Goal: Task Accomplishment & Management: Manage account settings

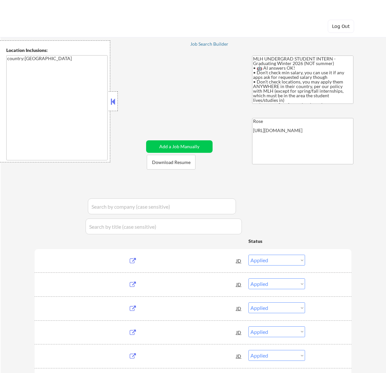
select select ""applied""
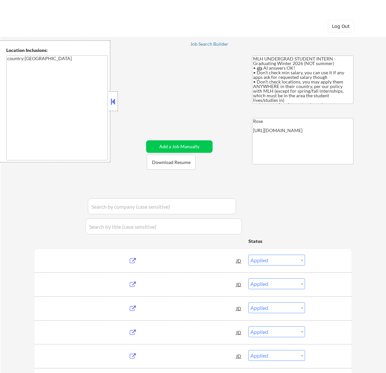
select select ""applied""
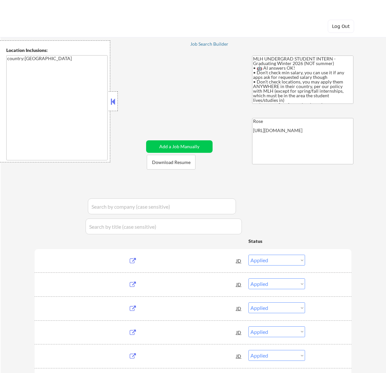
select select ""applied""
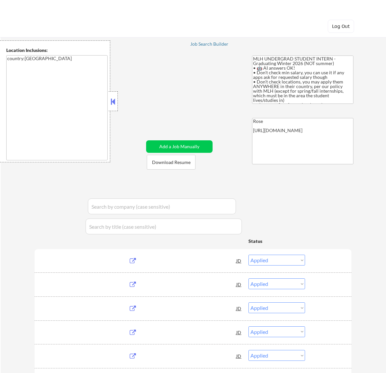
select select ""excluded__expired_""
select select ""excluded__bad_match_""
select select ""excluded__expired_""
select select ""excluded__bad_match_""
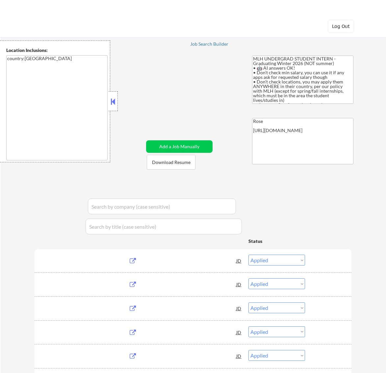
select select ""pending""
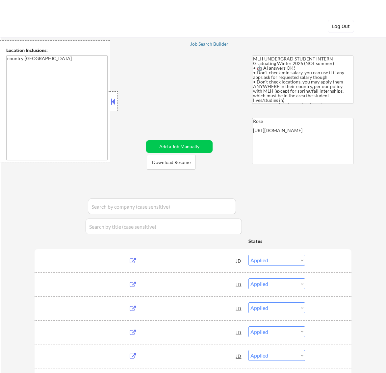
select select ""pending""
select select ""excluded__bad_match_""
select select ""pending""
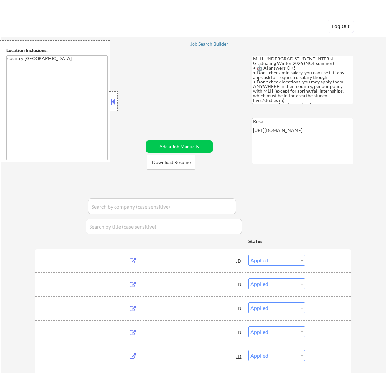
select select ""excluded__expired_""
select select ""pending""
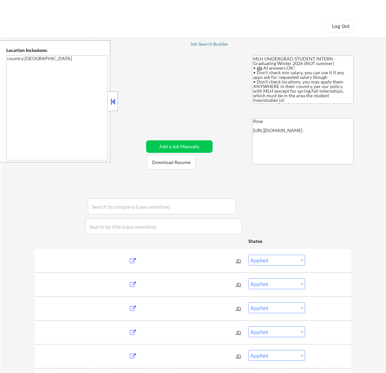
select select ""pending""
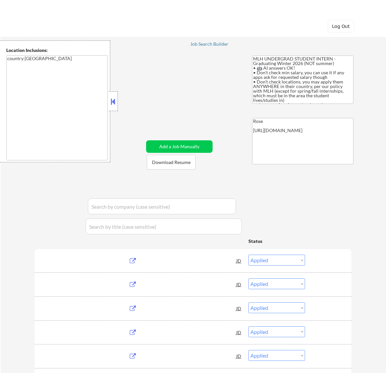
select select ""pending""
select select ""excluded__expired_""
select select ""excluded""
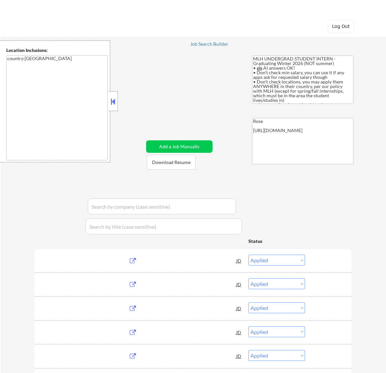
select select ""pending""
select select ""excluded__bad_match_""
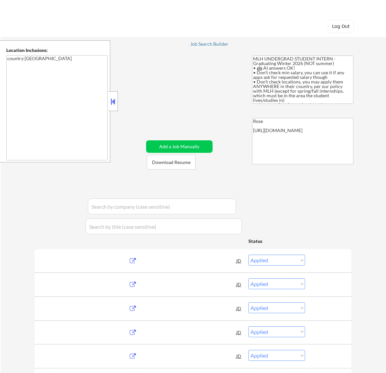
select select ""pending""
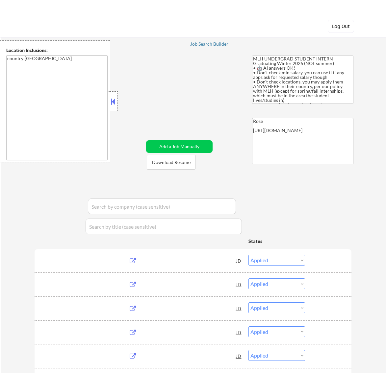
select select ""excluded__bad_match_""
select select ""pending""
select select ""excluded__bad_match_""
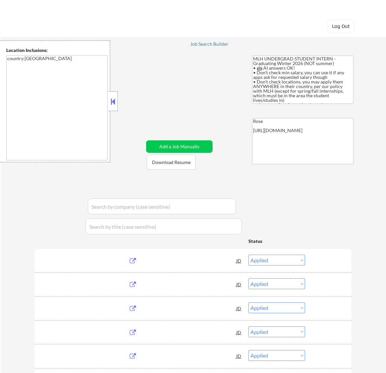
select select ""excluded__expired_""
select select ""pending""
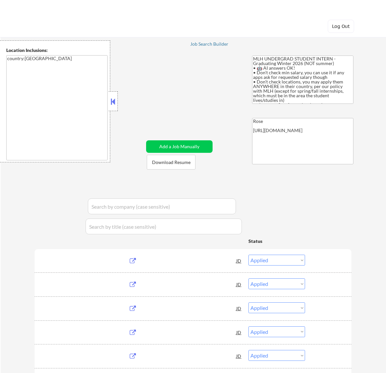
select select ""pending""
select select ""excluded__bad_match_""
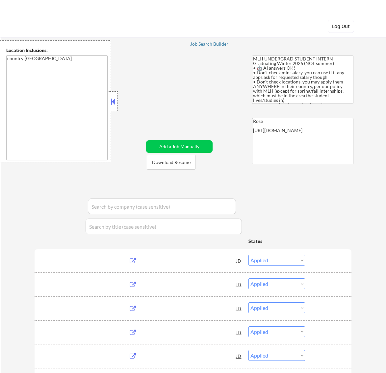
select select ""pending""
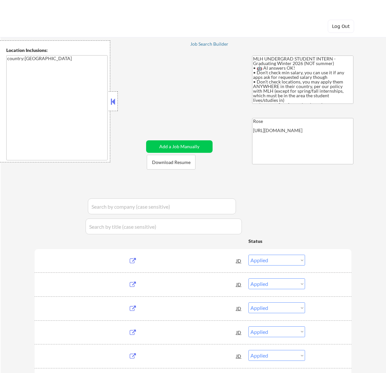
select select ""pending""
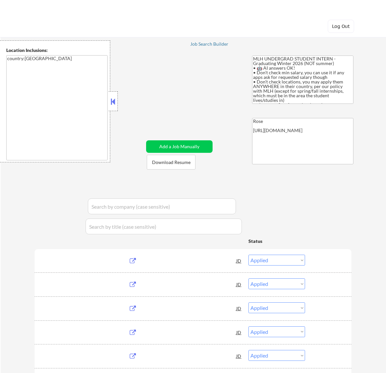
select select ""pending""
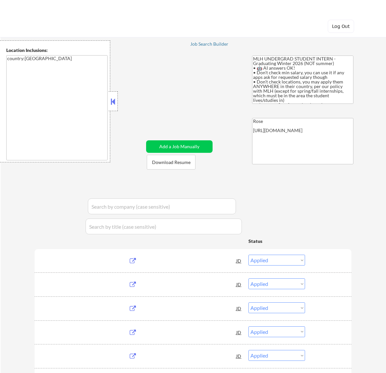
select select ""pending""
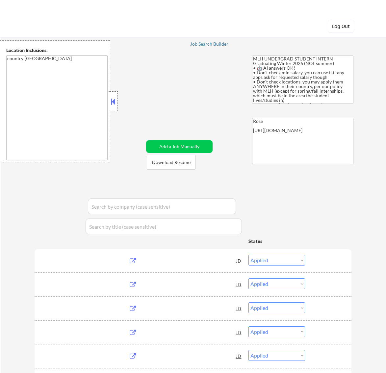
select select ""pending""
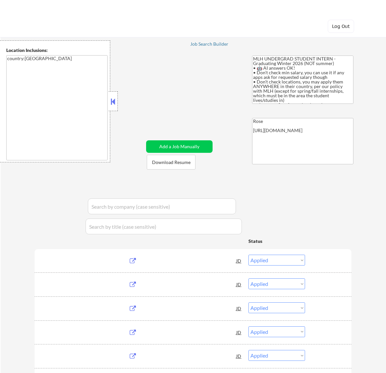
select select ""pending""
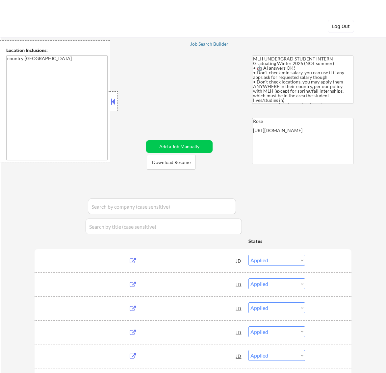
select select ""pending""
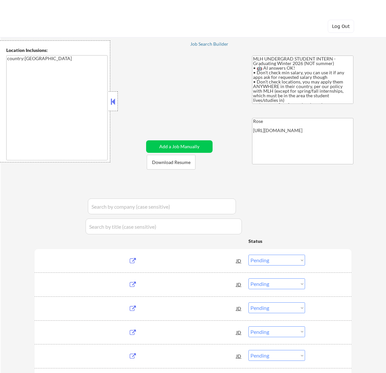
select select ""pending""
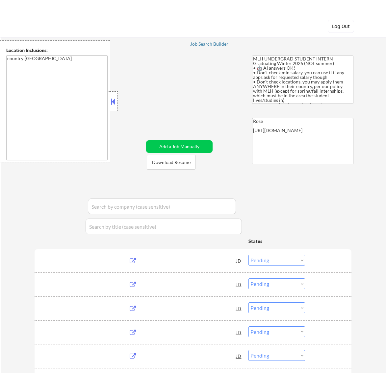
select select ""pending""
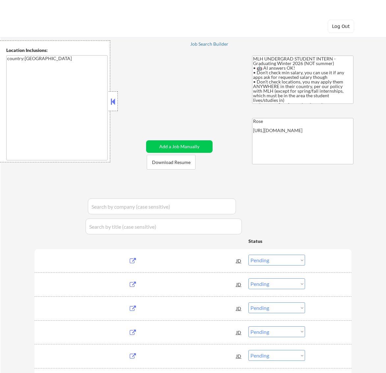
select select ""pending""
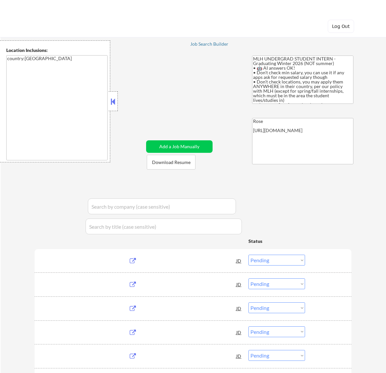
select select ""pending""
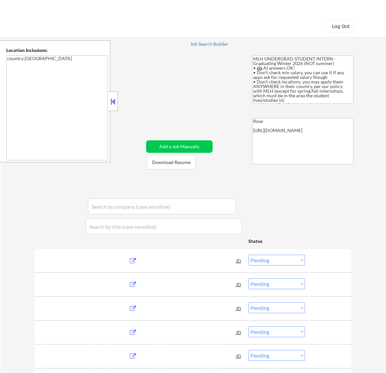
select select ""pending""
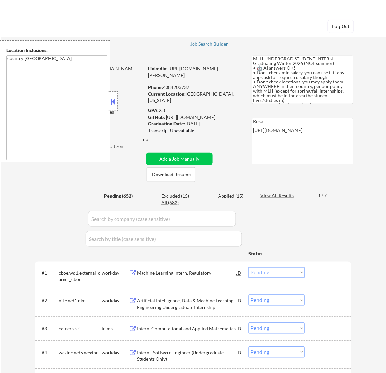
click at [112, 100] on button at bounding box center [112, 102] width 7 height 10
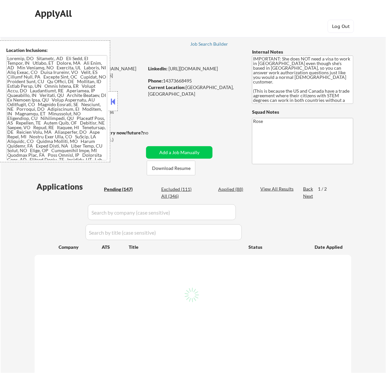
select select ""pending""
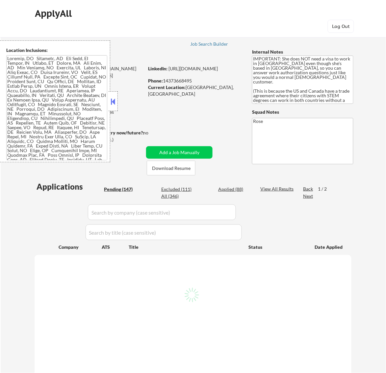
select select ""pending""
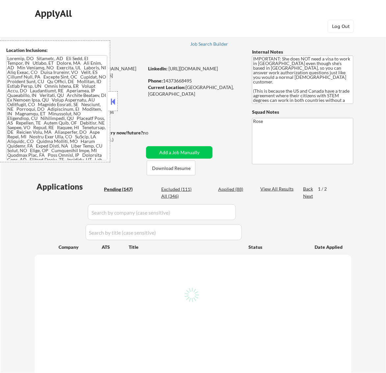
select select ""pending""
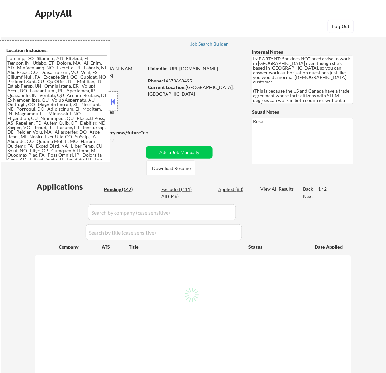
select select ""pending""
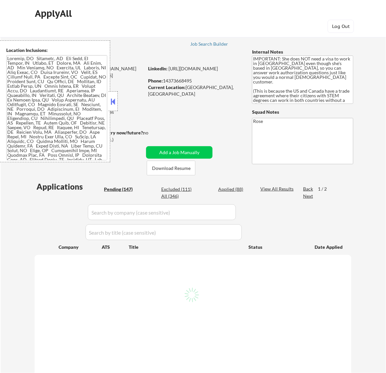
select select ""pending""
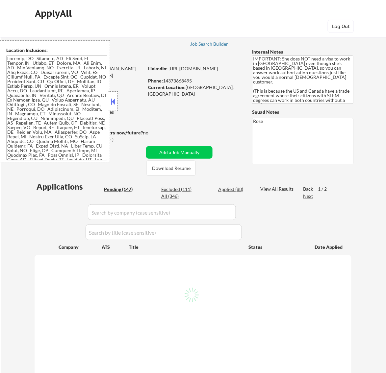
select select ""pending""
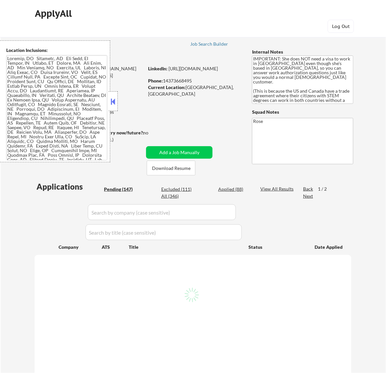
select select ""pending""
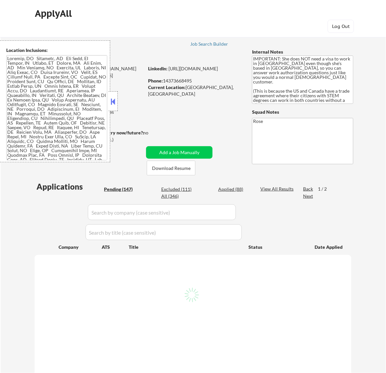
select select ""pending""
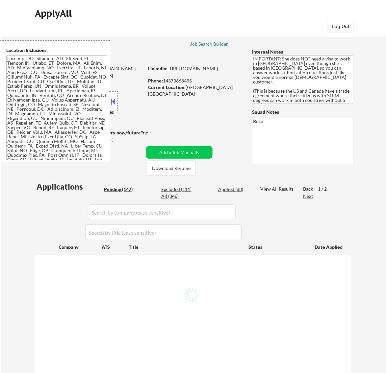
select select ""pending""
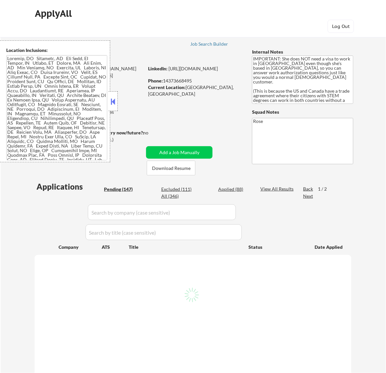
select select ""pending""
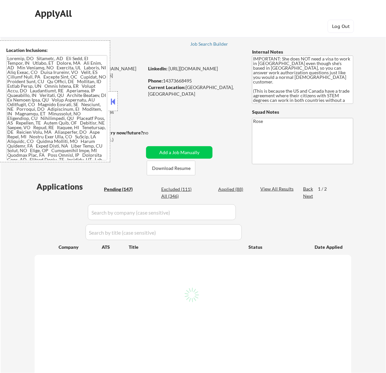
select select ""pending""
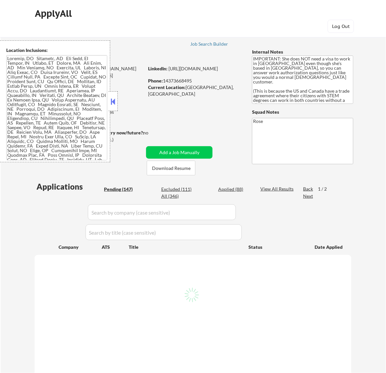
select select ""pending""
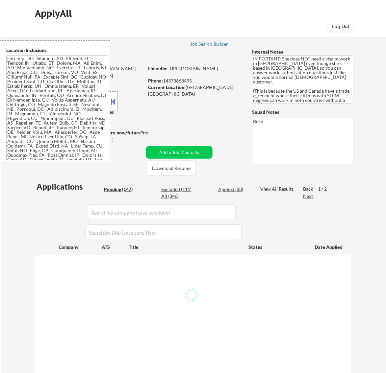
select select ""pending""
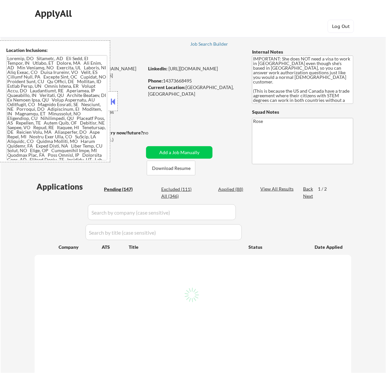
select select ""pending""
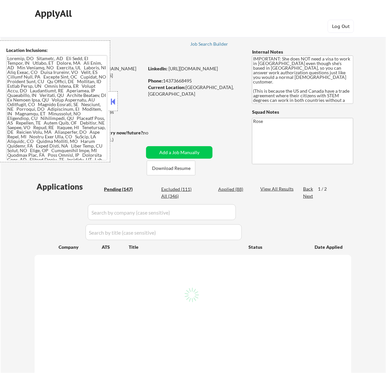
select select ""pending""
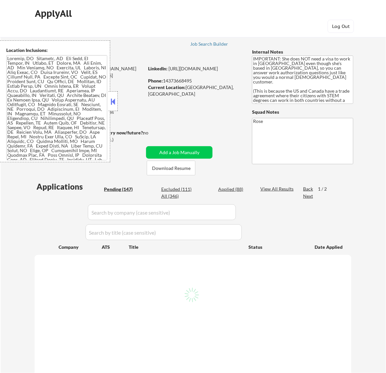
select select ""pending""
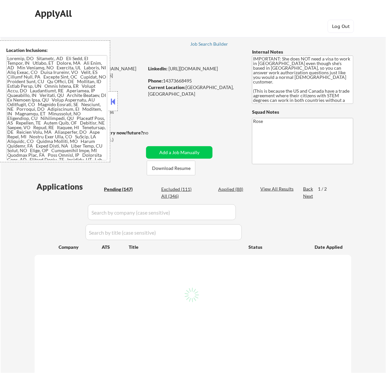
select select ""pending""
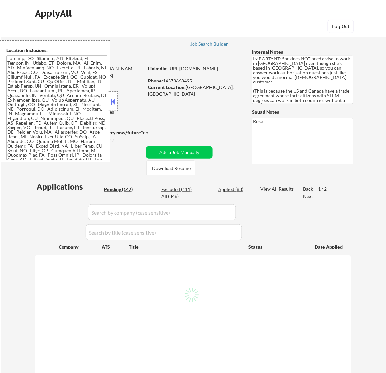
select select ""pending""
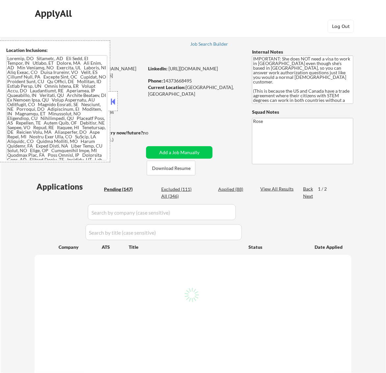
select select ""pending""
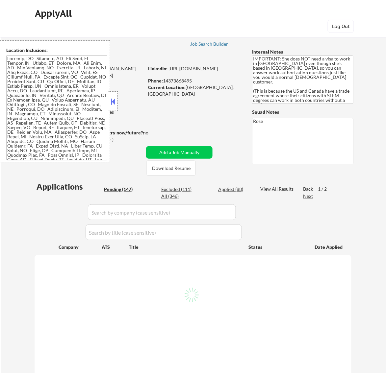
select select ""pending""
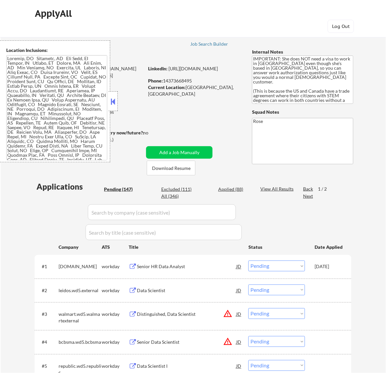
click at [110, 100] on button at bounding box center [112, 102] width 7 height 10
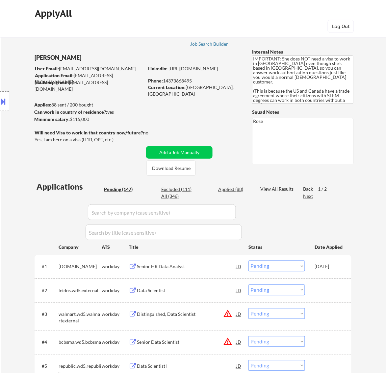
click at [208, 265] on div "Senior HR Data Analyst" at bounding box center [186, 267] width 99 height 7
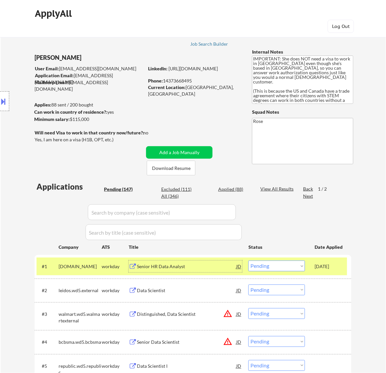
click at [304, 265] on select "Choose an option... Pending Applied Excluded (Questions) Excluded (Expired) Exc…" at bounding box center [276, 266] width 57 height 11
click at [248, 261] on select "Choose an option... Pending Applied Excluded (Questions) Excluded (Expired) Exc…" at bounding box center [276, 266] width 57 height 11
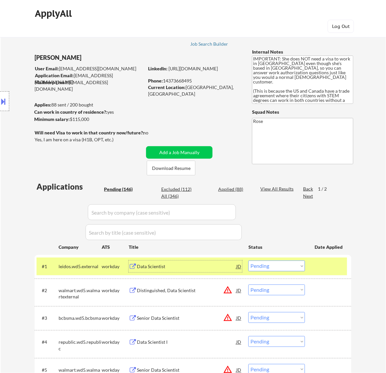
click at [205, 264] on div "Data Scientist" at bounding box center [186, 267] width 99 height 7
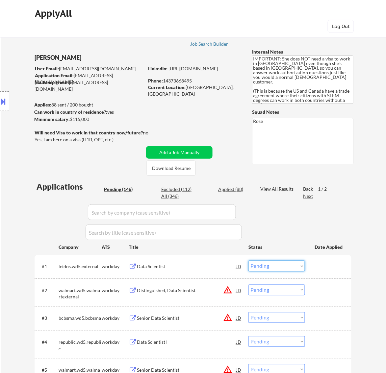
click at [278, 261] on select "Choose an option... Pending Applied Excluded (Questions) Excluded (Expired) Exc…" at bounding box center [276, 266] width 57 height 11
click at [248, 261] on select "Choose an option... Pending Applied Excluded (Questions) Excluded (Expired) Exc…" at bounding box center [276, 266] width 57 height 11
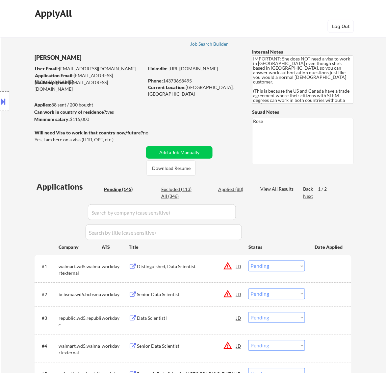
click at [209, 268] on div "Distinguished, Data Scientist" at bounding box center [186, 267] width 99 height 7
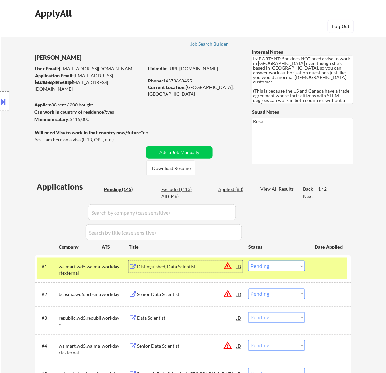
click at [288, 265] on select "Choose an option... Pending Applied Excluded (Questions) Excluded (Expired) Exc…" at bounding box center [276, 266] width 57 height 11
click at [248, 261] on select "Choose an option... Pending Applied Excluded (Questions) Excluded (Expired) Exc…" at bounding box center [276, 266] width 57 height 11
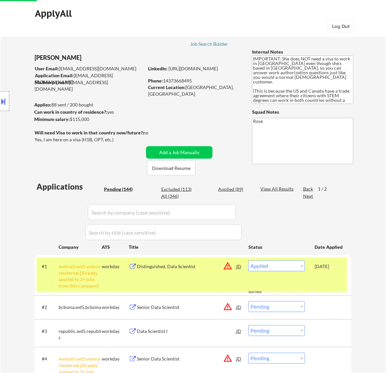
select select ""pending""
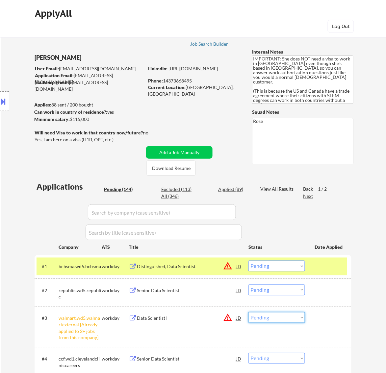
click at [294, 316] on select "Choose an option... Pending Applied Excluded (Questions) Excluded (Expired) Exc…" at bounding box center [276, 317] width 57 height 11
click at [248, 312] on select "Choose an option... Pending Applied Excluded (Questions) Excluded (Expired) Exc…" at bounding box center [276, 317] width 57 height 11
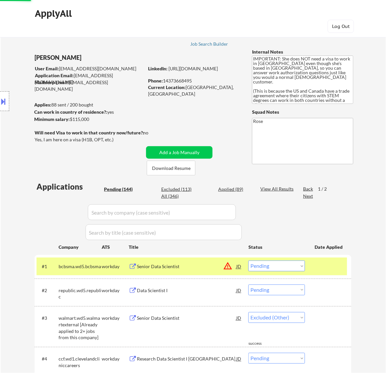
select select ""pending""
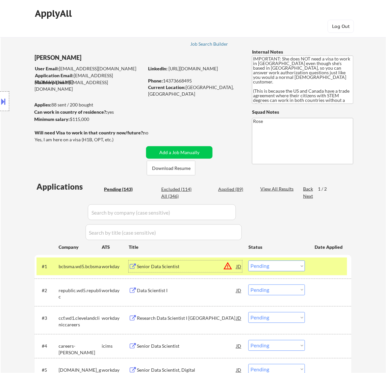
click at [199, 270] on div "Senior Data Scientist" at bounding box center [186, 267] width 99 height 7
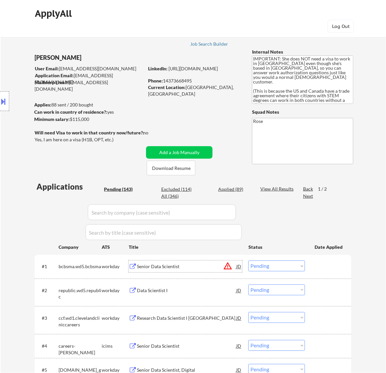
click at [287, 261] on select "Choose an option... Pending Applied Excluded (Questions) Excluded (Expired) Exc…" at bounding box center [276, 266] width 57 height 11
click at [248, 261] on select "Choose an option... Pending Applied Excluded (Questions) Excluded (Expired) Exc…" at bounding box center [276, 266] width 57 height 11
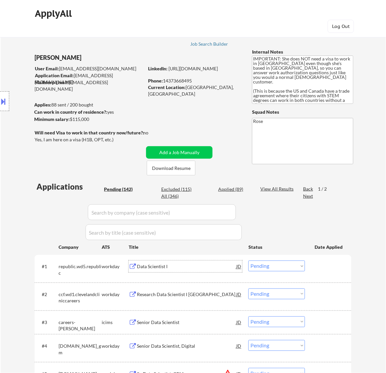
click at [226, 267] on div "Data Scientist I" at bounding box center [186, 267] width 99 height 7
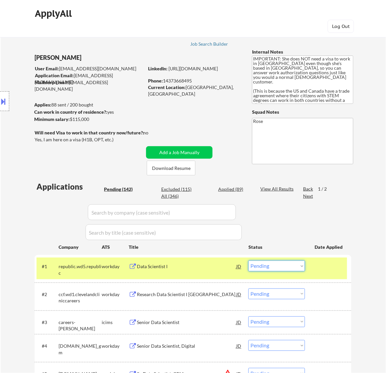
drag, startPoint x: 278, startPoint y: 264, endPoint x: 285, endPoint y: 270, distance: 9.3
click at [278, 264] on select "Choose an option... Pending Applied Excluded (Questions) Excluded (Expired) Exc…" at bounding box center [276, 266] width 57 height 11
click at [248, 261] on select "Choose an option... Pending Applied Excluded (Questions) Excluded (Expired) Exc…" at bounding box center [276, 266] width 57 height 11
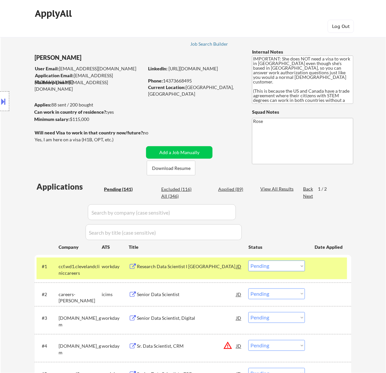
click at [198, 267] on div "Research Data Scientist I NE" at bounding box center [186, 267] width 99 height 7
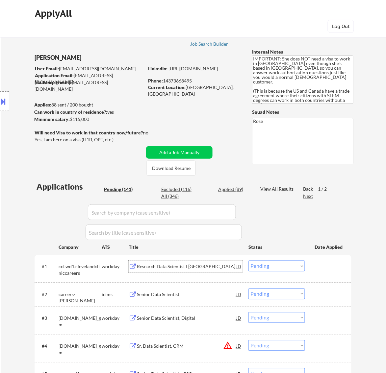
click at [284, 266] on select "Choose an option... Pending Applied Excluded (Questions) Excluded (Expired) Exc…" at bounding box center [276, 266] width 57 height 11
click at [248, 261] on select "Choose an option... Pending Applied Excluded (Questions) Excluded (Expired) Exc…" at bounding box center [276, 266] width 57 height 11
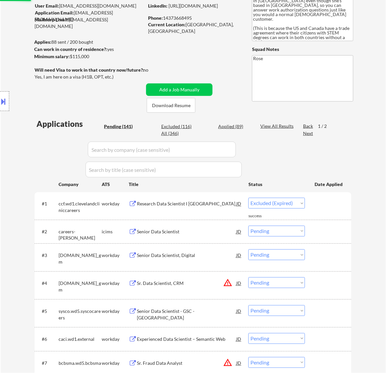
select select ""pending""
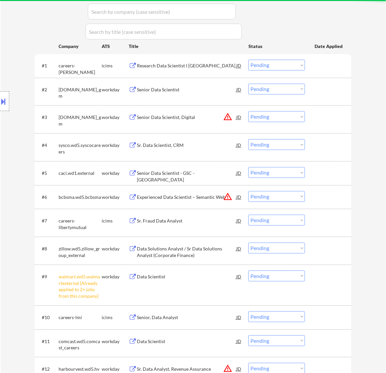
scroll to position [206, 0]
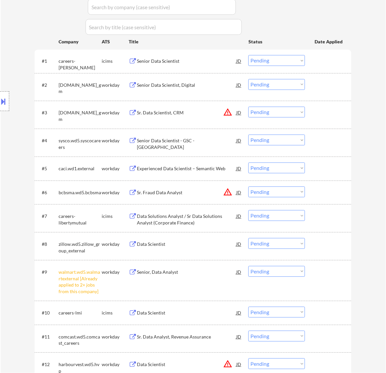
click at [299, 270] on select "Choose an option... Pending Applied Excluded (Questions) Excluded (Expired) Exc…" at bounding box center [276, 271] width 57 height 11
click at [248, 266] on select "Choose an option... Pending Applied Excluded (Questions) Excluded (Expired) Exc…" at bounding box center [276, 271] width 57 height 11
select select ""pending""
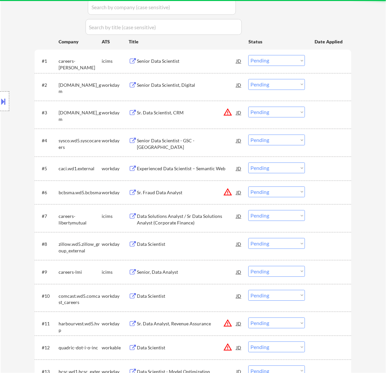
scroll to position [164, 0]
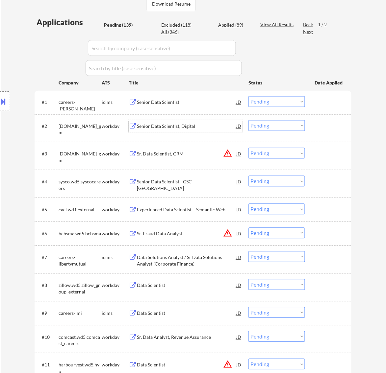
click at [193, 126] on div "Senior Data Scientist, Digital" at bounding box center [186, 126] width 99 height 7
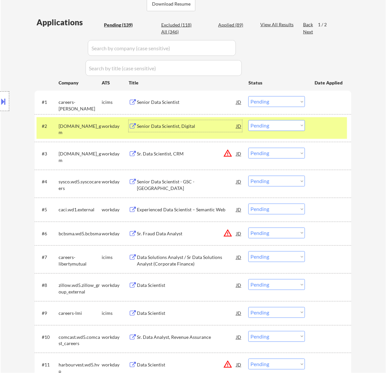
click at [283, 126] on select "Choose an option... Pending Applied Excluded (Questions) Excluded (Expired) Exc…" at bounding box center [276, 125] width 57 height 11
click at [248, 120] on select "Choose an option... Pending Applied Excluded (Questions) Excluded (Expired) Exc…" at bounding box center [276, 125] width 57 height 11
select select ""pending""
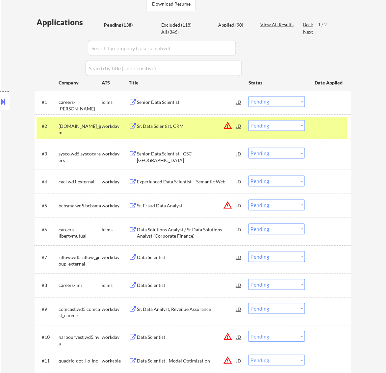
click at [331, 130] on div at bounding box center [328, 126] width 29 height 12
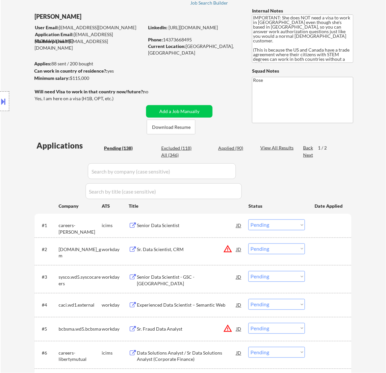
scroll to position [0, 0]
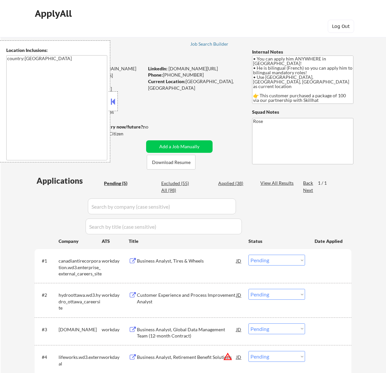
select select ""pending""
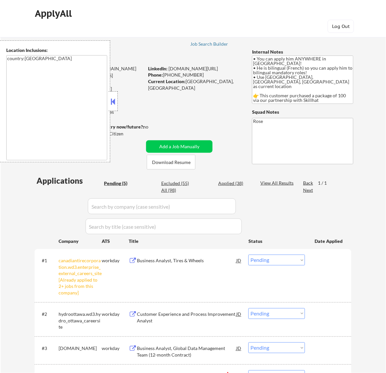
click at [114, 106] on button at bounding box center [112, 102] width 7 height 10
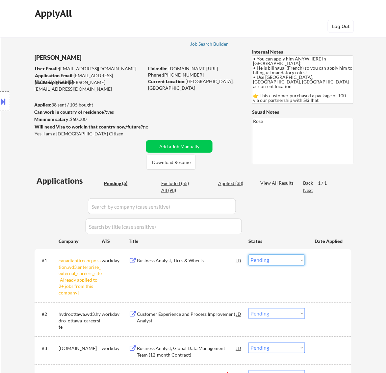
click at [283, 261] on select "Choose an option... Pending Applied Excluded (Questions) Excluded (Expired) Exc…" at bounding box center [276, 260] width 57 height 11
click at [248, 255] on select "Choose an option... Pending Applied Excluded (Questions) Excluded (Expired) Exc…" at bounding box center [276, 260] width 57 height 11
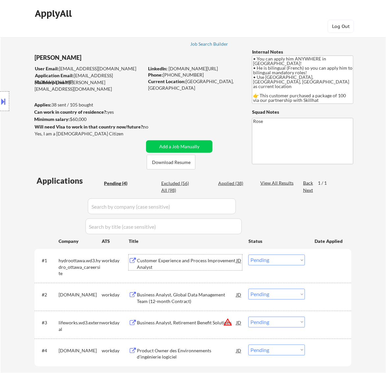
click at [201, 261] on div "Customer Experience and Process Improvement Analyst" at bounding box center [186, 264] width 99 height 13
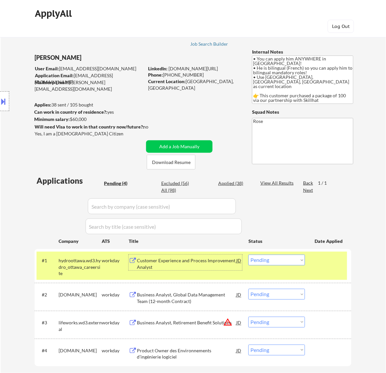
click at [293, 258] on select "Choose an option... Pending Applied Excluded (Questions) Excluded (Expired) Exc…" at bounding box center [276, 260] width 57 height 11
click at [248, 255] on select "Choose an option... Pending Applied Excluded (Questions) Excluded (Expired) Exc…" at bounding box center [276, 260] width 57 height 11
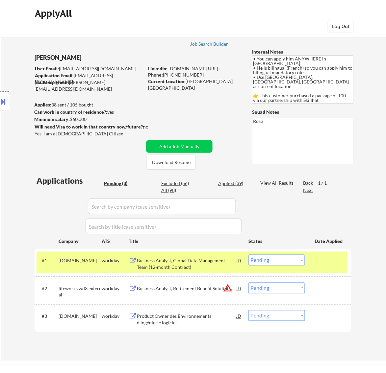
click at [231, 260] on div "Business Analyst, Global Data Management Team (12-month Contract)" at bounding box center [186, 264] width 99 height 13
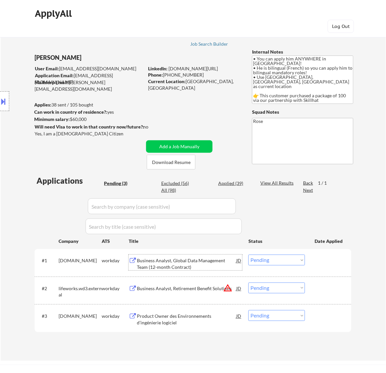
click at [285, 258] on select "Choose an option... Pending Applied Excluded (Questions) Excluded (Expired) Exc…" at bounding box center [276, 260] width 57 height 11
click at [248, 255] on select "Choose an option... Pending Applied Excluded (Questions) Excluded (Expired) Exc…" at bounding box center [276, 260] width 57 height 11
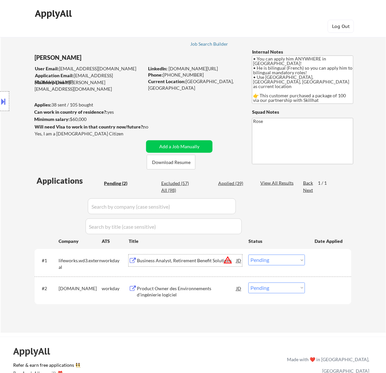
click at [201, 260] on div "Business Analyst, Retirement Benefit Solutions" at bounding box center [186, 261] width 99 height 7
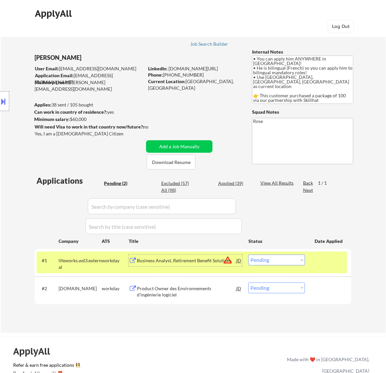
click at [286, 262] on select "Choose an option... Pending Applied Excluded (Questions) Excluded (Expired) Exc…" at bounding box center [276, 260] width 57 height 11
click at [248, 255] on select "Choose an option... Pending Applied Excluded (Questions) Excluded (Expired) Exc…" at bounding box center [276, 260] width 57 height 11
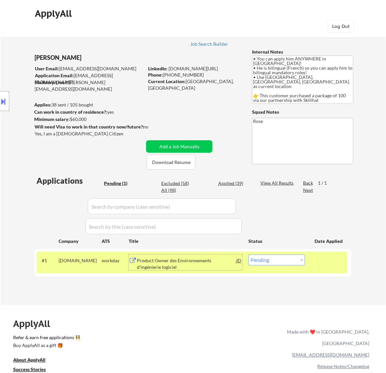
click at [218, 263] on div "Product Owner des Environnements d’ingénierie logiciel" at bounding box center [186, 264] width 99 height 13
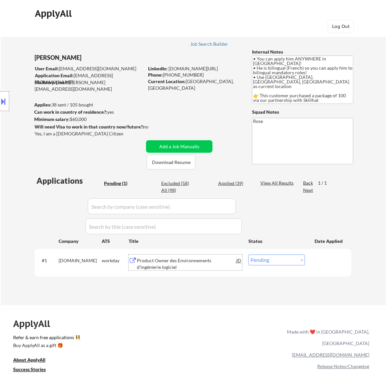
click at [293, 259] on select "Choose an option... Pending Applied Excluded (Questions) Excluded (Expired) Exc…" at bounding box center [276, 260] width 57 height 11
select select ""excluded__bad_match_""
click at [248, 255] on select "Choose an option... Pending Applied Excluded (Questions) Excluded (Expired) Exc…" at bounding box center [276, 260] width 57 height 11
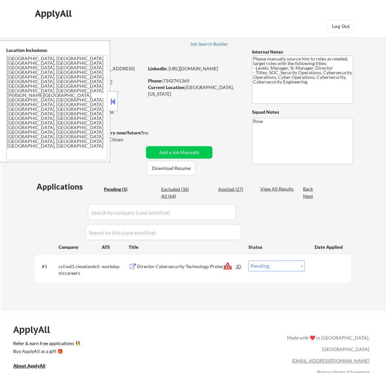
click at [113, 104] on button at bounding box center [112, 102] width 7 height 10
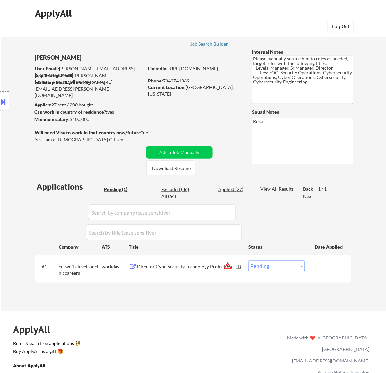
click at [207, 268] on div "Director Cybersecurity Technology Protection" at bounding box center [186, 267] width 99 height 7
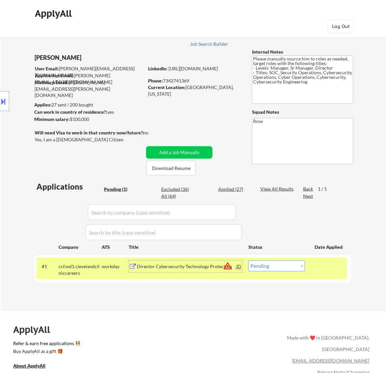
click at [285, 269] on select "Choose an option... Pending Applied Excluded (Questions) Excluded (Expired) Exc…" at bounding box center [276, 266] width 57 height 11
select select ""excluded__bad_match_""
click at [248, 261] on select "Choose an option... Pending Applied Excluded (Questions) Excluded (Expired) Exc…" at bounding box center [276, 266] width 57 height 11
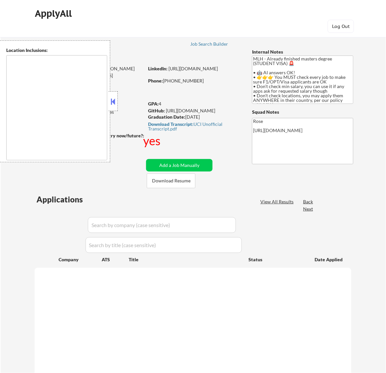
type textarea "country:[GEOGRAPHIC_DATA]"
select select ""pending""
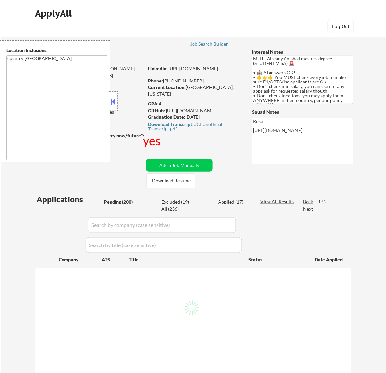
select select ""pending""
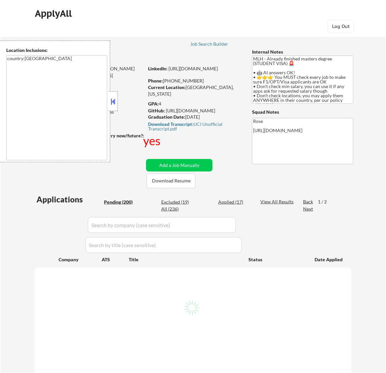
select select ""pending""
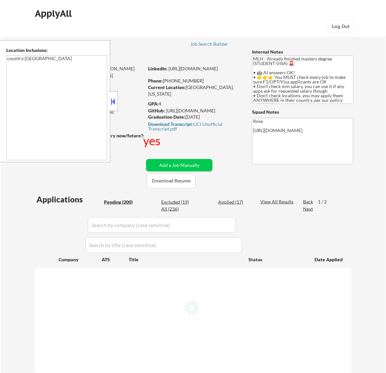
select select ""pending""
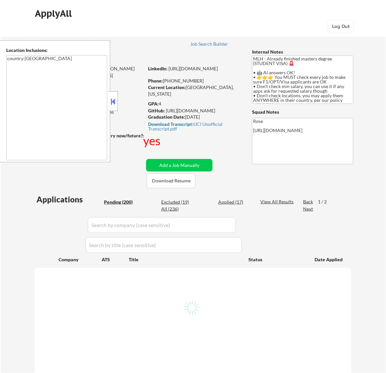
select select ""pending""
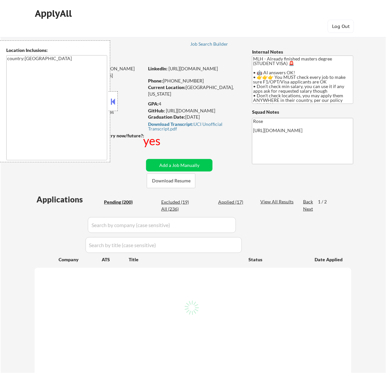
select select ""pending""
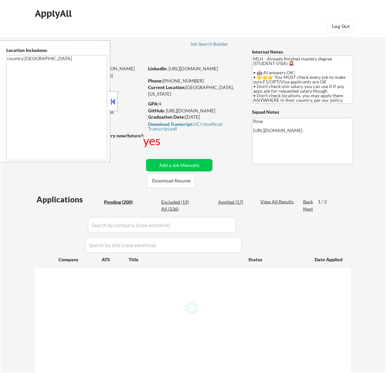
select select ""pending""
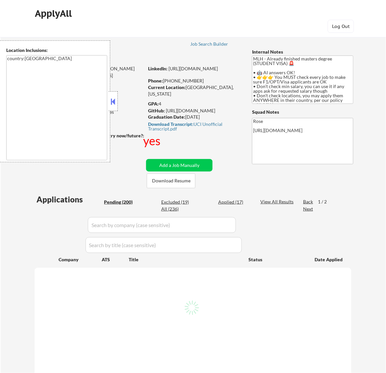
select select ""pending""
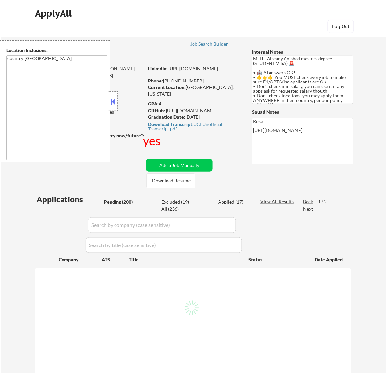
select select ""pending""
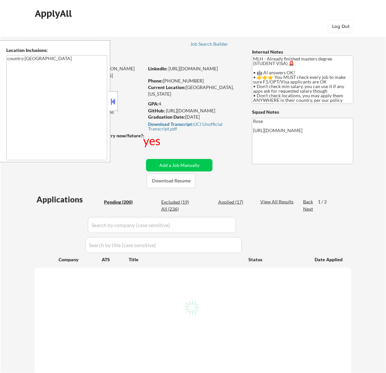
select select ""pending""
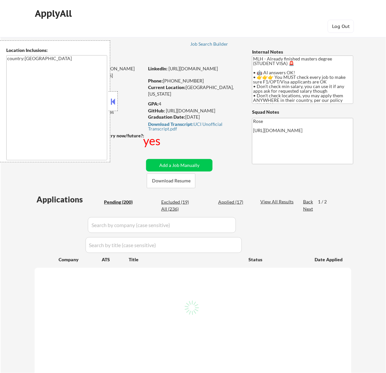
select select ""pending""
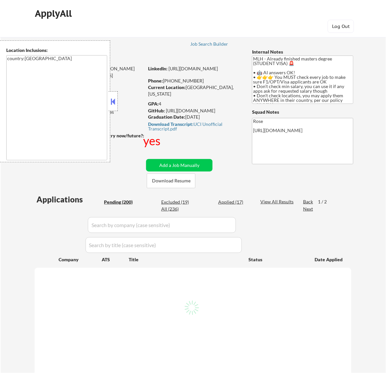
select select ""pending""
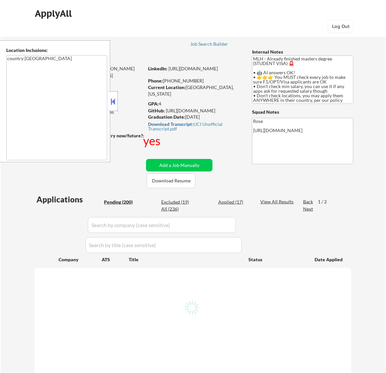
select select ""pending""
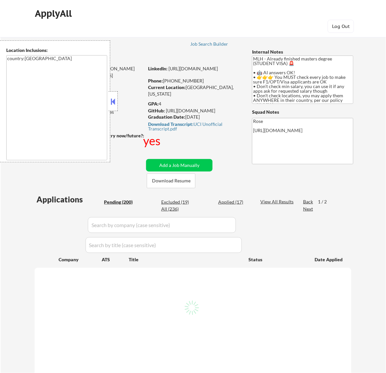
select select ""pending""
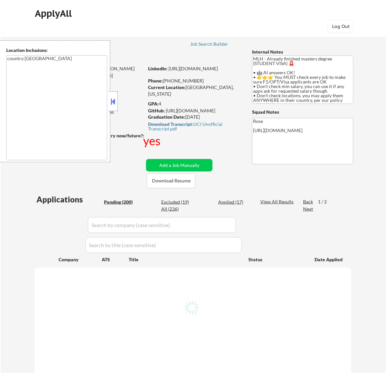
select select ""pending""
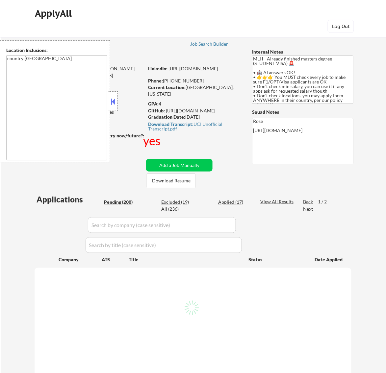
select select ""pending""
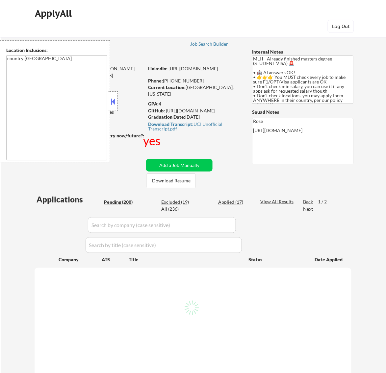
select select ""pending""
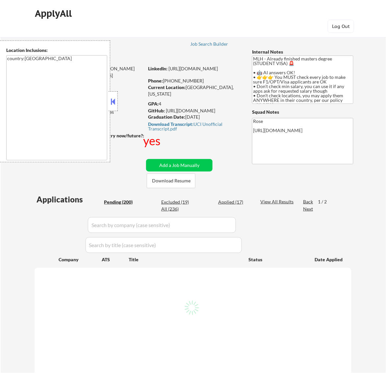
select select ""pending""
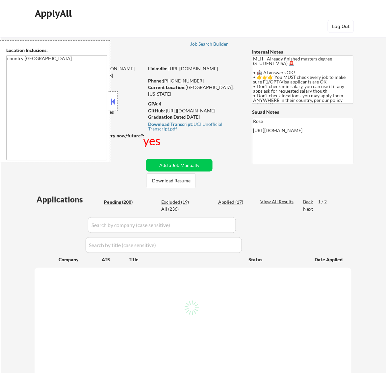
select select ""pending""
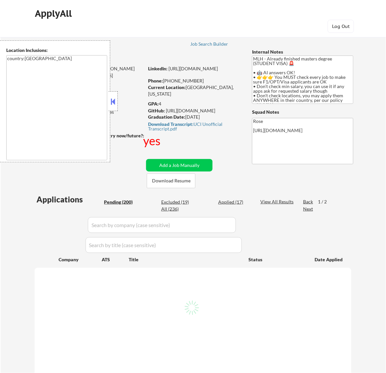
select select ""pending""
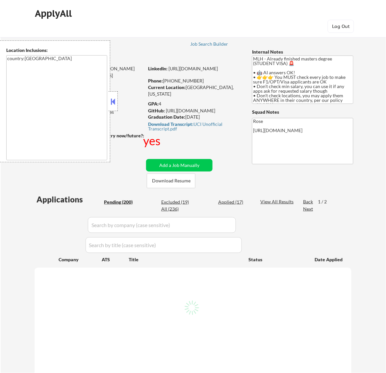
select select ""pending""
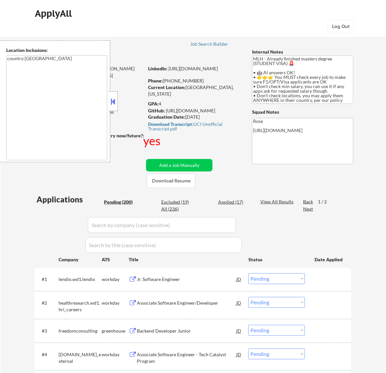
click at [109, 102] on button at bounding box center [112, 102] width 7 height 10
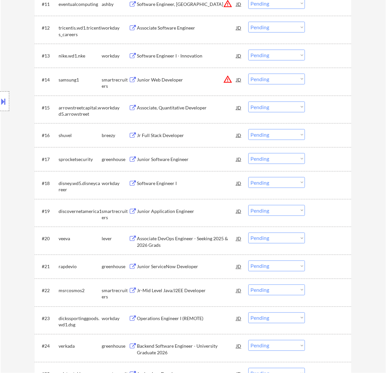
scroll to position [493, 0]
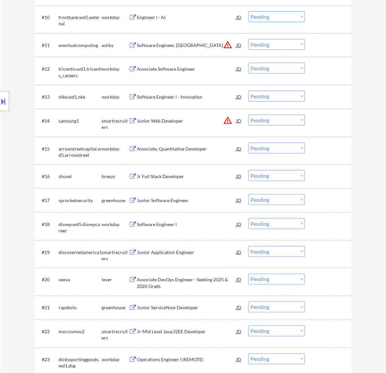
click at [191, 123] on div "Junior Web Developer" at bounding box center [186, 121] width 99 height 7
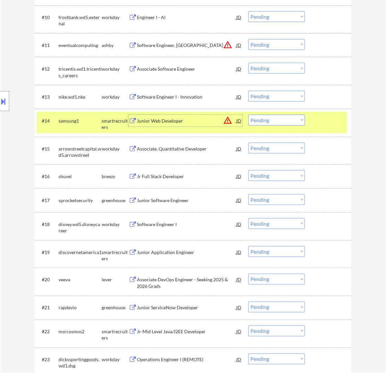
click at [289, 122] on select "Choose an option... Pending Applied Excluded (Questions) Excluded (Expired) Exc…" at bounding box center [276, 120] width 57 height 11
click at [248, 115] on select "Choose an option... Pending Applied Excluded (Questions) Excluded (Expired) Exc…" at bounding box center [276, 120] width 57 height 11
select select ""pending""
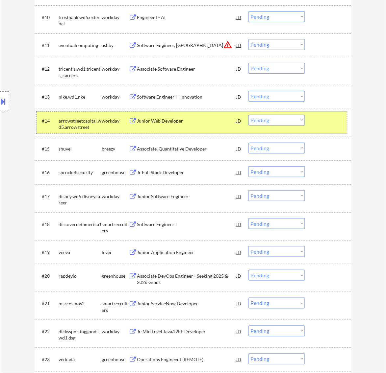
click at [325, 122] on div at bounding box center [328, 121] width 29 height 12
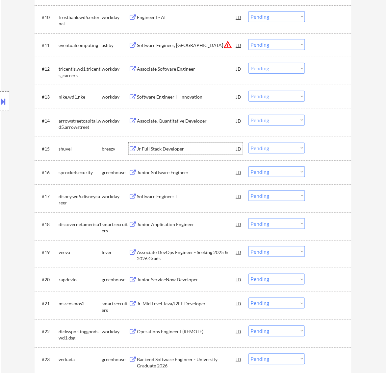
click at [198, 148] on div "Jr Full Stack Developer" at bounding box center [186, 149] width 99 height 7
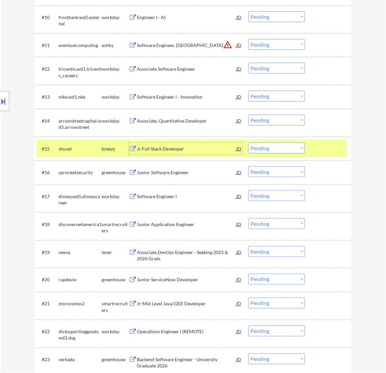
click at [267, 148] on select "Choose an option... Pending Applied Excluded (Questions) Excluded (Expired) Exc…" at bounding box center [276, 148] width 57 height 11
click at [248, 143] on select "Choose an option... Pending Applied Excluded (Questions) Excluded (Expired) Exc…" at bounding box center [276, 148] width 57 height 11
select select ""pending""
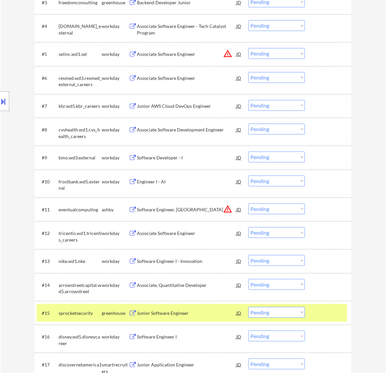
scroll to position [370, 0]
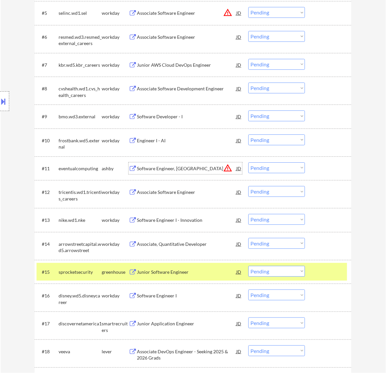
click at [200, 168] on div "Software Engineer, New Grad" at bounding box center [186, 168] width 99 height 7
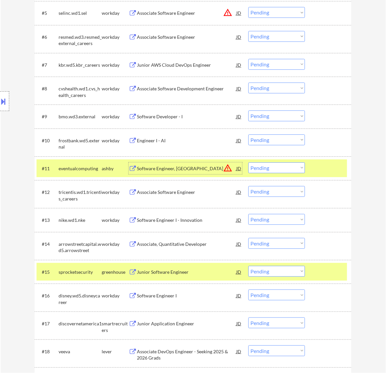
click at [290, 166] on select "Choose an option... Pending Applied Excluded (Questions) Excluded (Expired) Exc…" at bounding box center [276, 167] width 57 height 11
click at [248, 162] on select "Choose an option... Pending Applied Excluded (Questions) Excluded (Expired) Exc…" at bounding box center [276, 167] width 57 height 11
select select ""pending""
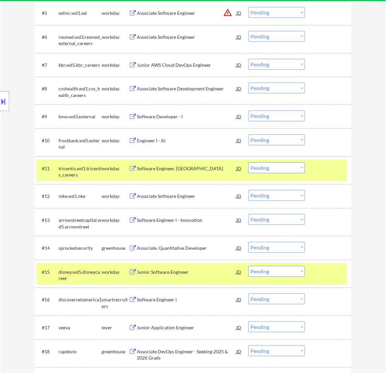
click at [321, 175] on div "#11 tricentis.wd1.tricentis_careers workday Software Engineer, New Grad JD warn…" at bounding box center [191, 170] width 310 height 22
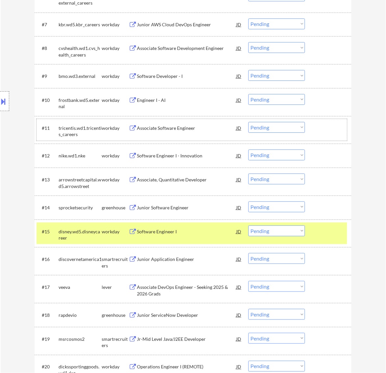
scroll to position [411, 0]
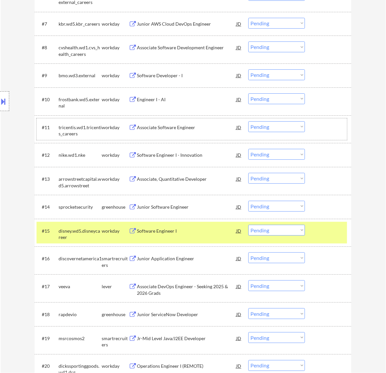
drag, startPoint x: 324, startPoint y: 231, endPoint x: 283, endPoint y: 227, distance: 41.6
click at [325, 231] on div at bounding box center [328, 231] width 29 height 12
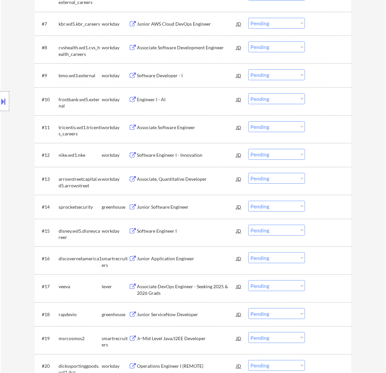
click at [207, 208] on div "Junior Software Engineer" at bounding box center [186, 207] width 99 height 7
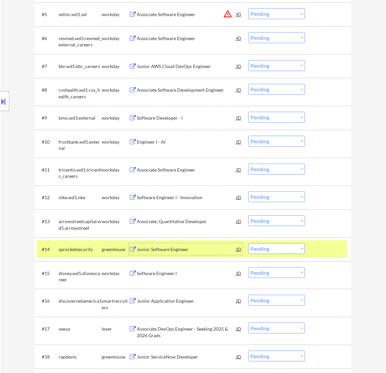
scroll to position [370, 0]
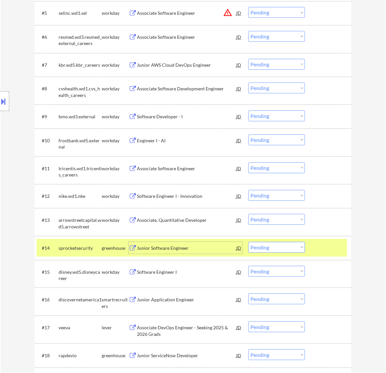
click at [289, 247] on select "Choose an option... Pending Applied Excluded (Questions) Excluded (Expired) Exc…" at bounding box center [276, 247] width 57 height 11
click at [248, 242] on select "Choose an option... Pending Applied Excluded (Questions) Excluded (Expired) Exc…" at bounding box center [276, 247] width 57 height 11
select select ""pending""
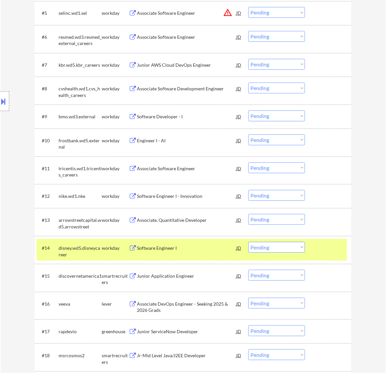
click at [320, 247] on div at bounding box center [328, 248] width 29 height 12
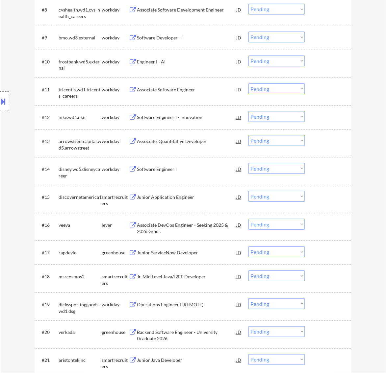
scroll to position [452, 0]
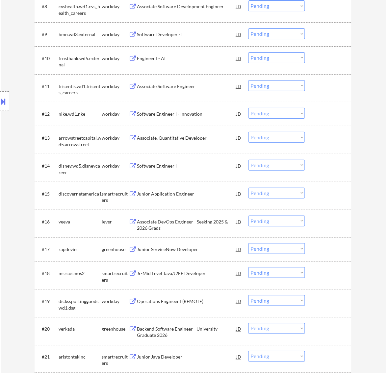
click at [180, 199] on div "Junior Application Engineer" at bounding box center [186, 194] width 99 height 12
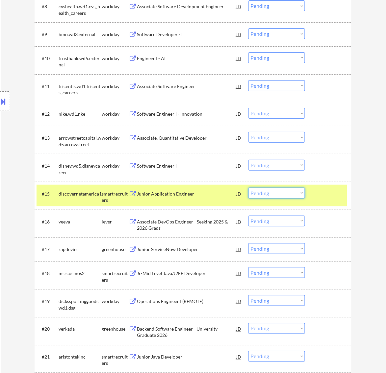
click at [282, 195] on select "Choose an option... Pending Applied Excluded (Questions) Excluded (Expired) Exc…" at bounding box center [276, 193] width 57 height 11
click at [248, 188] on select "Choose an option... Pending Applied Excluded (Questions) Excluded (Expired) Exc…" at bounding box center [276, 193] width 57 height 11
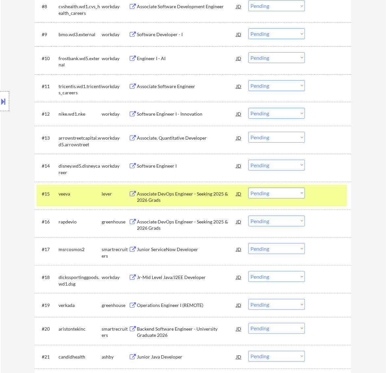
click at [209, 197] on div "Associate DevOps Engineer - Seeking 2025 & 2026 Grads" at bounding box center [186, 197] width 99 height 13
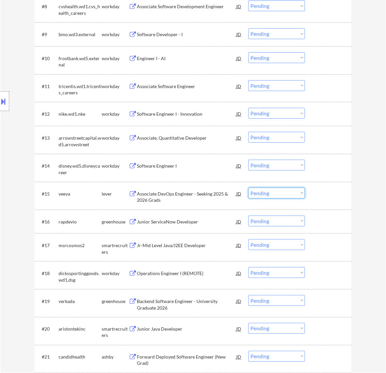
click at [281, 191] on select "Choose an option... Pending Applied Excluded (Questions) Excluded (Expired) Exc…" at bounding box center [276, 193] width 57 height 11
click at [248, 188] on select "Choose an option... Pending Applied Excluded (Questions) Excluded (Expired) Exc…" at bounding box center [276, 193] width 57 height 11
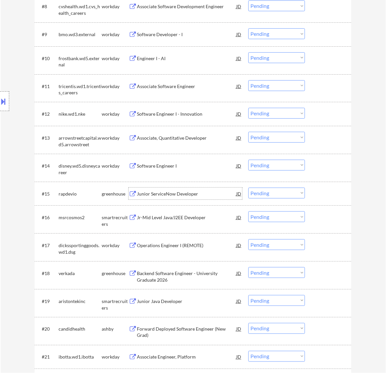
click at [207, 195] on div "Junior ServiceNow Developer" at bounding box center [186, 194] width 99 height 7
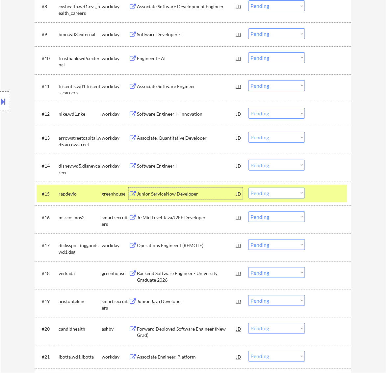
click at [284, 188] on select "Choose an option... Pending Applied Excluded (Questions) Excluded (Expired) Exc…" at bounding box center [276, 193] width 57 height 11
click at [248, 188] on select "Choose an option... Pending Applied Excluded (Questions) Excluded (Expired) Exc…" at bounding box center [276, 193] width 57 height 11
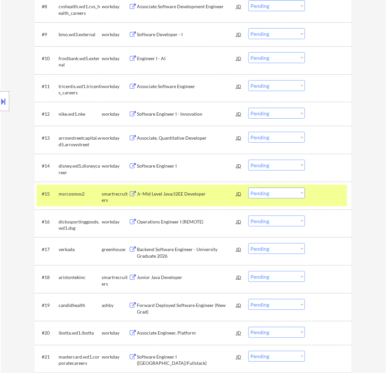
click at [207, 196] on div "Jr-Mid Level Java/J2EE Developer" at bounding box center [186, 194] width 99 height 7
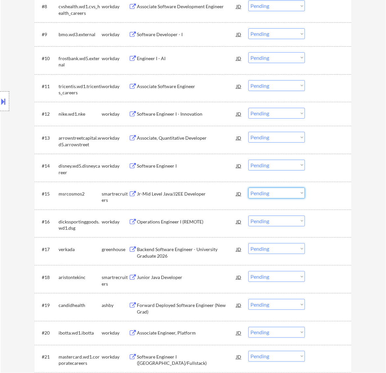
click at [271, 193] on select "Choose an option... Pending Applied Excluded (Questions) Excluded (Expired) Exc…" at bounding box center [276, 193] width 57 height 11
click at [248, 188] on select "Choose an option... Pending Applied Excluded (Questions) Excluded (Expired) Exc…" at bounding box center [276, 193] width 57 height 11
select select ""pending""
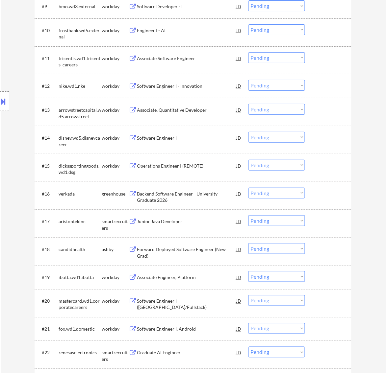
scroll to position [493, 0]
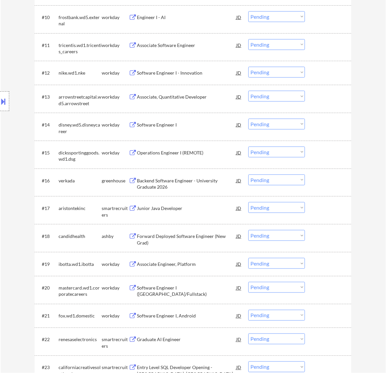
click at [219, 183] on div "Backend Software Engineer - University Graduate 2026" at bounding box center [186, 184] width 99 height 13
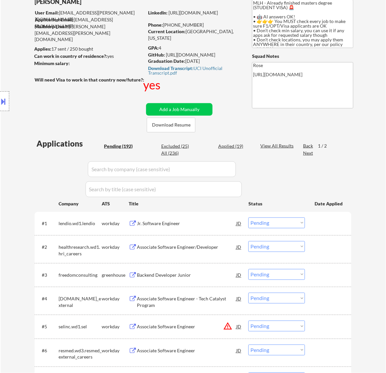
scroll to position [41, 0]
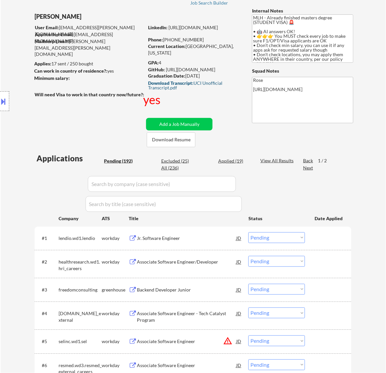
click at [175, 83] on strong "Download Transcript:" at bounding box center [170, 83] width 45 height 6
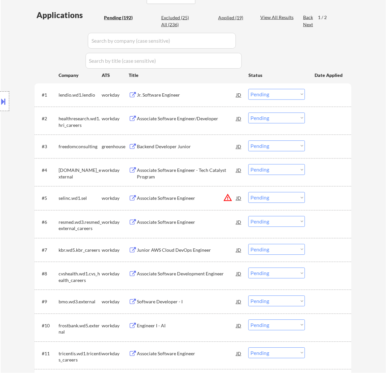
scroll to position [164, 0]
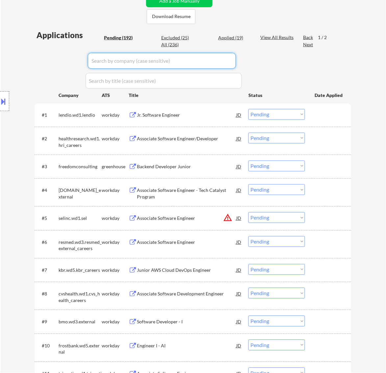
click at [190, 63] on input "input" at bounding box center [162, 61] width 148 height 16
paste input "verkada"
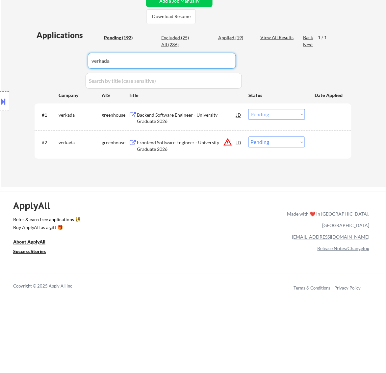
type input "verkada"
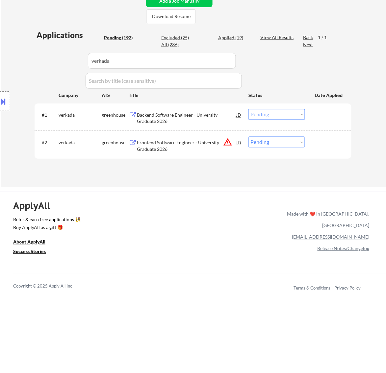
click at [269, 114] on select "Choose an option... Pending Applied Excluded (Questions) Excluded (Expired) Exc…" at bounding box center [276, 114] width 57 height 11
click at [248, 109] on select "Choose an option... Pending Applied Excluded (Questions) Excluded (Expired) Exc…" at bounding box center [276, 114] width 57 height 11
select select ""pending""
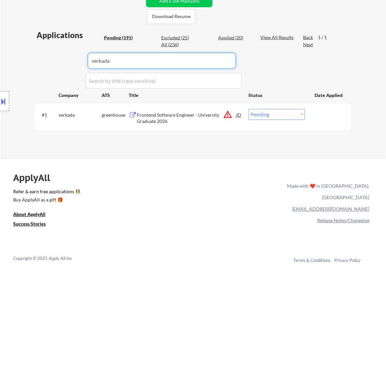
drag, startPoint x: 122, startPoint y: 61, endPoint x: 6, endPoint y: 71, distance: 117.1
click at [6, 71] on body "← Return to /applysquad Mailslurp Inbox Job Search Builder Jenny Cheng User Ema…" at bounding box center [193, 22] width 386 height 373
select select ""pending""
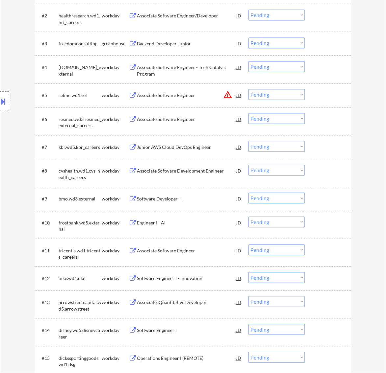
scroll to position [247, 0]
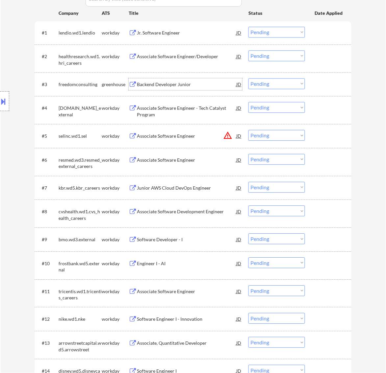
click at [170, 81] on div "Backend Developer Junior" at bounding box center [186, 85] width 99 height 12
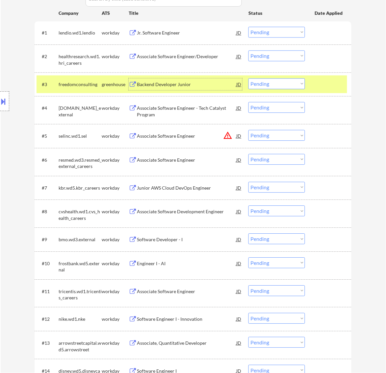
click at [268, 81] on select "Choose an option... Pending Applied Excluded (Questions) Excluded (Expired) Exc…" at bounding box center [276, 84] width 57 height 11
click at [248, 79] on select "Choose an option... Pending Applied Excluded (Questions) Excluded (Expired) Exc…" at bounding box center [276, 84] width 57 height 11
select select ""pending""
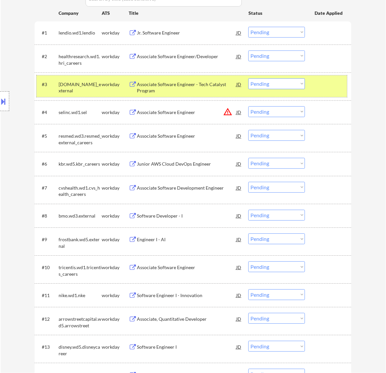
click at [323, 83] on div at bounding box center [328, 85] width 29 height 12
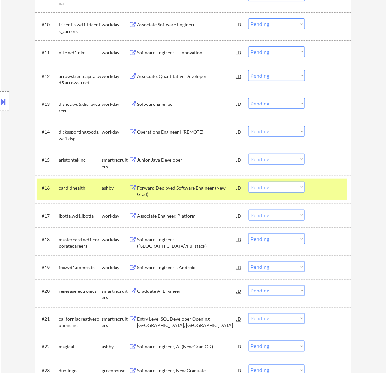
scroll to position [493, 0]
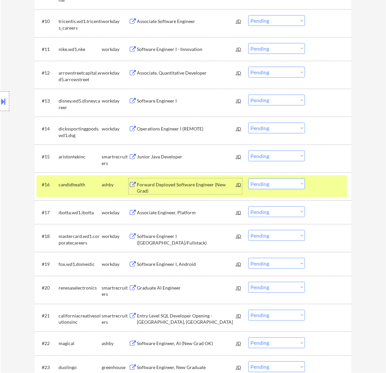
click at [211, 186] on div "Forward Deployed Software Engineer (New Grad)" at bounding box center [186, 188] width 99 height 13
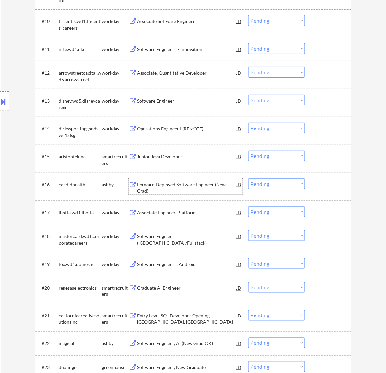
click at [283, 180] on select "Choose an option... Pending Applied Excluded (Questions) Excluded (Expired) Exc…" at bounding box center [276, 184] width 57 height 11
click at [248, 179] on select "Choose an option... Pending Applied Excluded (Questions) Excluded (Expired) Exc…" at bounding box center [276, 184] width 57 height 11
select select ""pending""
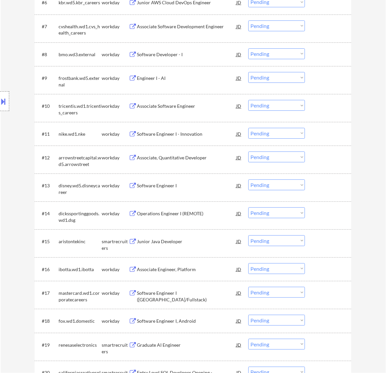
scroll to position [411, 0]
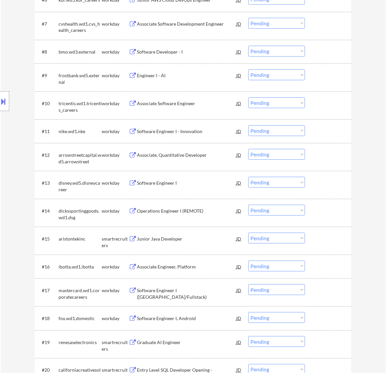
click at [184, 230] on div "#15 aristontekinc smartrecruiters Junior Java Developer JD Choose an option... …" at bounding box center [191, 241] width 310 height 22
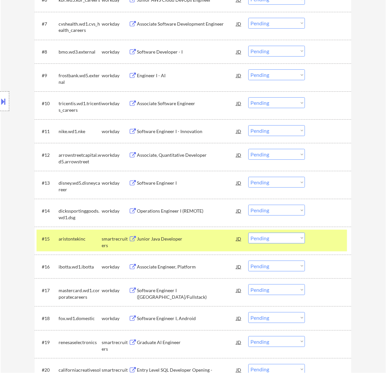
click at [185, 233] on div "Junior Java Developer" at bounding box center [186, 239] width 99 height 12
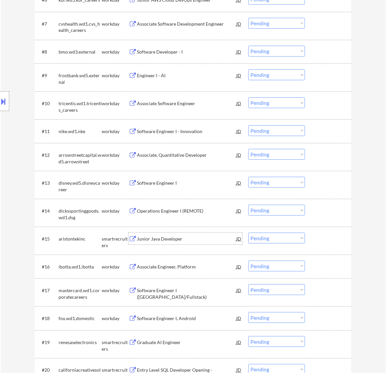
click at [261, 236] on select "Choose an option... Pending Applied Excluded (Questions) Excluded (Expired) Exc…" at bounding box center [276, 238] width 57 height 11
click at [248, 233] on select "Choose an option... Pending Applied Excluded (Questions) Excluded (Expired) Exc…" at bounding box center [276, 238] width 57 height 11
select select ""pending""
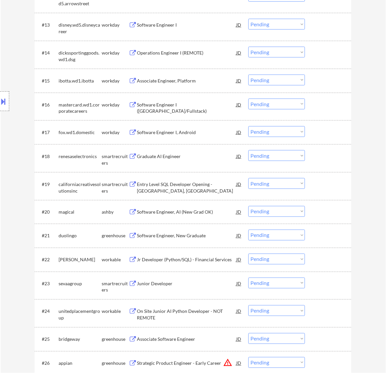
scroll to position [575, 0]
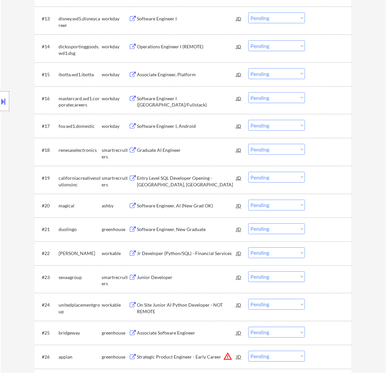
click at [196, 155] on div "Graduate AI Engineer" at bounding box center [186, 150] width 99 height 12
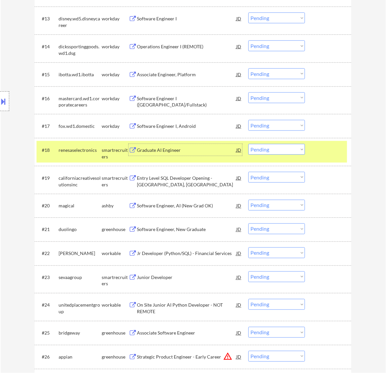
click at [283, 148] on select "Choose an option... Pending Applied Excluded (Questions) Excluded (Expired) Exc…" at bounding box center [276, 149] width 57 height 11
click at [248, 144] on select "Choose an option... Pending Applied Excluded (Questions) Excluded (Expired) Exc…" at bounding box center [276, 149] width 57 height 11
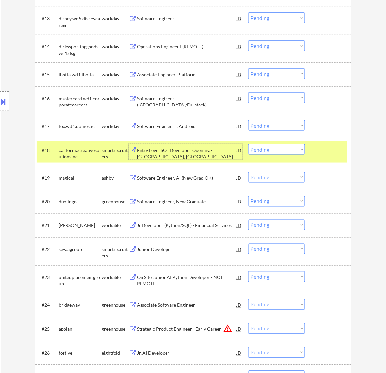
click at [201, 149] on div "Entry Level SQL Developer Opening - San Diego, CA" at bounding box center [186, 153] width 99 height 13
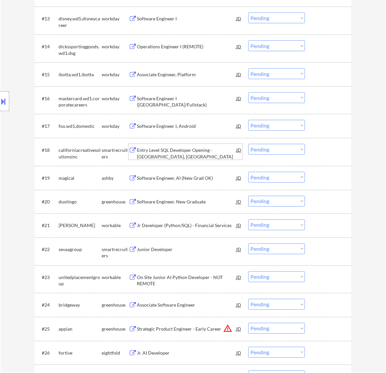
click at [272, 148] on select "Choose an option... Pending Applied Excluded (Questions) Excluded (Expired) Exc…" at bounding box center [276, 149] width 57 height 11
click at [248, 144] on select "Choose an option... Pending Applied Excluded (Questions) Excluded (Expired) Exc…" at bounding box center [276, 149] width 57 height 11
select select ""pending""
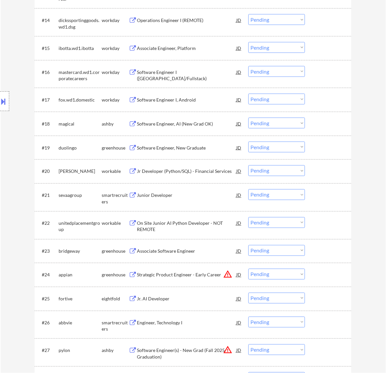
scroll to position [617, 0]
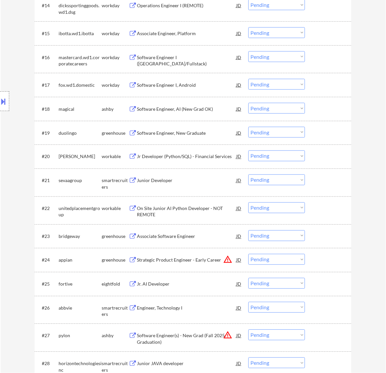
click at [193, 106] on div "Software Engineer, AI (New Grad OK)" at bounding box center [186, 109] width 99 height 7
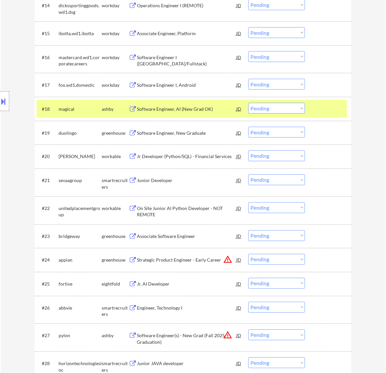
select select ""PLACEHOLDER_1427118222253""
select select ""pending""
click at [293, 109] on select "Choose an option... Pending Applied Excluded (Questions) Excluded (Expired) Exc…" at bounding box center [276, 108] width 57 height 11
click at [248, 103] on select "Choose an option... Pending Applied Excluded (Questions) Excluded (Expired) Exc…" at bounding box center [276, 108] width 57 height 11
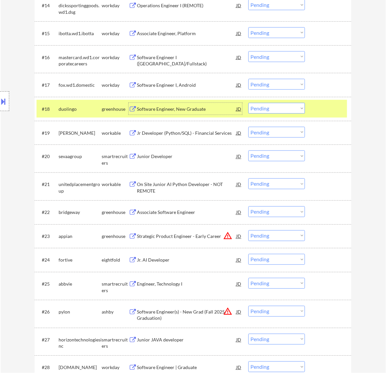
click at [211, 109] on div "Software Engineer, New Graduate" at bounding box center [186, 109] width 99 height 7
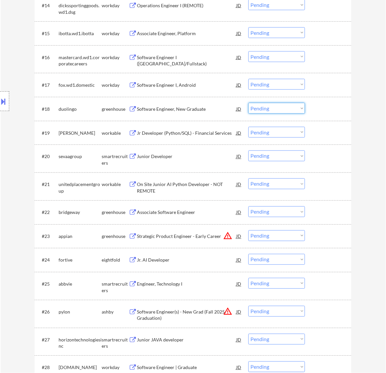
drag, startPoint x: 291, startPoint y: 108, endPoint x: 290, endPoint y: 113, distance: 5.4
click at [291, 108] on select "Choose an option... Pending Applied Excluded (Questions) Excluded (Expired) Exc…" at bounding box center [276, 108] width 57 height 11
click at [248, 103] on select "Choose an option... Pending Applied Excluded (Questions) Excluded (Expired) Exc…" at bounding box center [276, 108] width 57 height 11
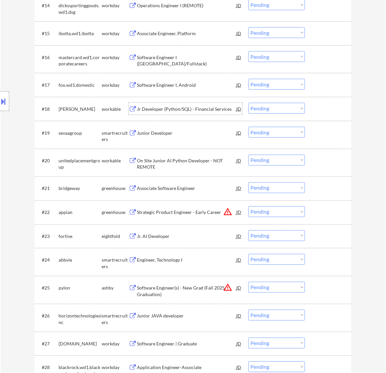
click at [201, 107] on div "Jr Developer (Python/SQL) - Financial Services" at bounding box center [186, 109] width 99 height 7
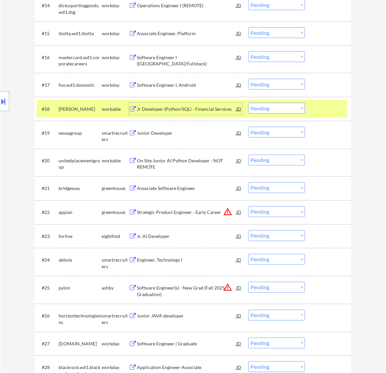
click at [285, 109] on select "Choose an option... Pending Applied Excluded (Questions) Excluded (Expired) Exc…" at bounding box center [276, 108] width 57 height 11
click at [248, 103] on select "Choose an option... Pending Applied Excluded (Questions) Excluded (Expired) Exc…" at bounding box center [276, 108] width 57 height 11
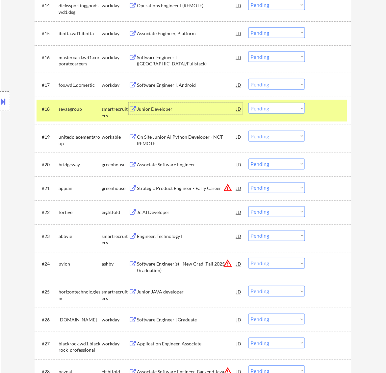
click at [209, 104] on div "Junior Developer" at bounding box center [186, 109] width 99 height 12
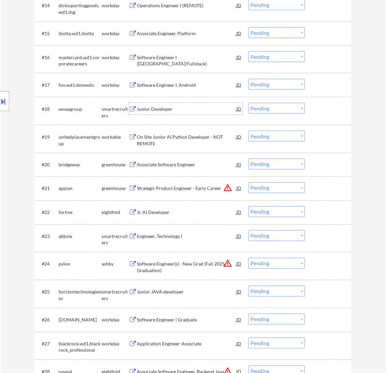
click at [264, 105] on select "Choose an option... Pending Applied Excluded (Questions) Excluded (Expired) Exc…" at bounding box center [276, 108] width 57 height 11
click at [248, 103] on select "Choose an option... Pending Applied Excluded (Questions) Excluded (Expired) Exc…" at bounding box center [276, 108] width 57 height 11
select select ""pending""
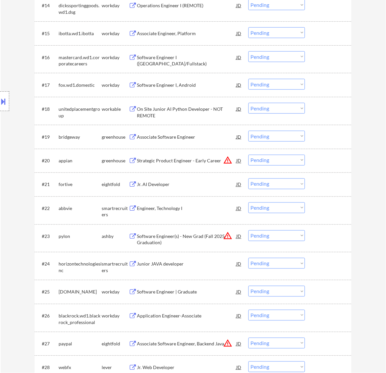
click at [209, 135] on div "Associate Software Engineer" at bounding box center [186, 137] width 99 height 7
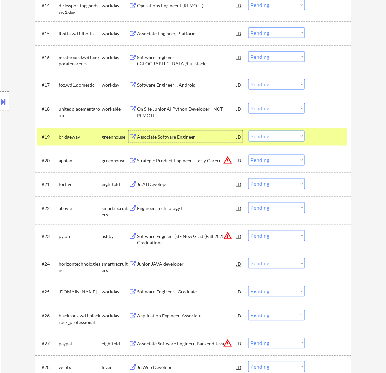
click at [288, 137] on select "Choose an option... Pending Applied Excluded (Questions) Excluded (Expired) Exc…" at bounding box center [276, 136] width 57 height 11
click at [248, 131] on select "Choose an option... Pending Applied Excluded (Questions) Excluded (Expired) Exc…" at bounding box center [276, 136] width 57 height 11
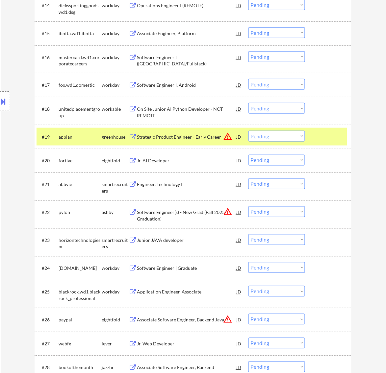
click at [207, 134] on div "Strategic Product Engineer - Early Career" at bounding box center [186, 137] width 99 height 7
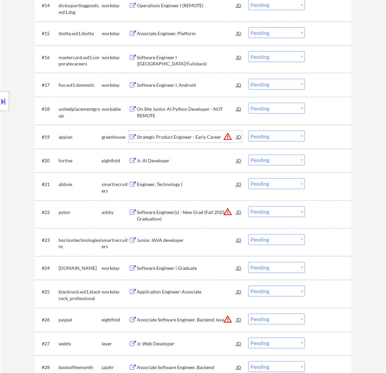
click at [255, 133] on select "Choose an option... Pending Applied Excluded (Questions) Excluded (Expired) Exc…" at bounding box center [276, 136] width 57 height 11
click at [248, 131] on select "Choose an option... Pending Applied Excluded (Questions) Excluded (Expired) Exc…" at bounding box center [276, 136] width 57 height 11
select select ""pending""
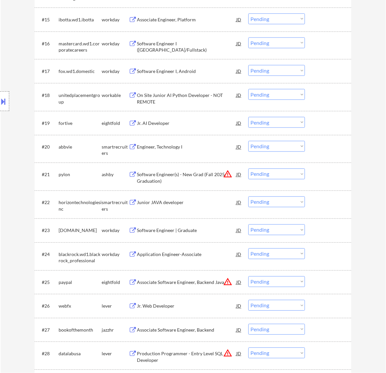
scroll to position [658, 0]
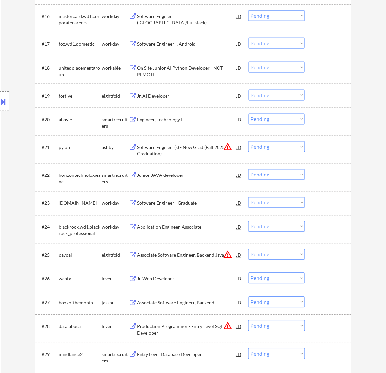
click at [203, 146] on div "Software Engineer(s) - New Grad (Fall 2025 Graduation)" at bounding box center [186, 150] width 99 height 13
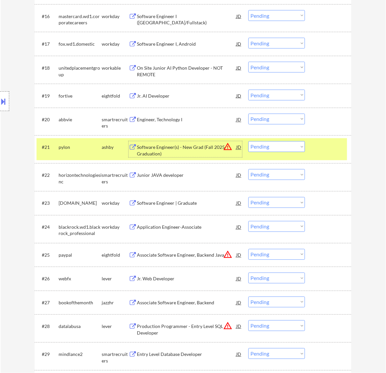
click at [269, 146] on select "Choose an option... Pending Applied Excluded (Questions) Excluded (Expired) Exc…" at bounding box center [276, 146] width 57 height 11
click at [248, 141] on select "Choose an option... Pending Applied Excluded (Questions) Excluded (Expired) Exc…" at bounding box center [276, 146] width 57 height 11
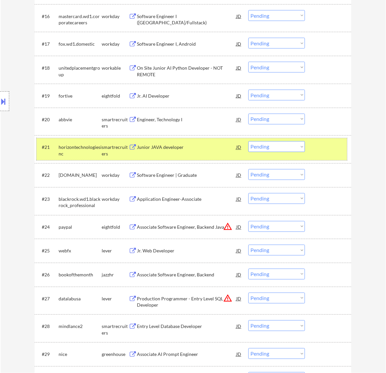
click at [210, 140] on div "#21 horizontechnologiesinc smartrecruiters Junior JAVA developer JD warning_amb…" at bounding box center [191, 149] width 310 height 22
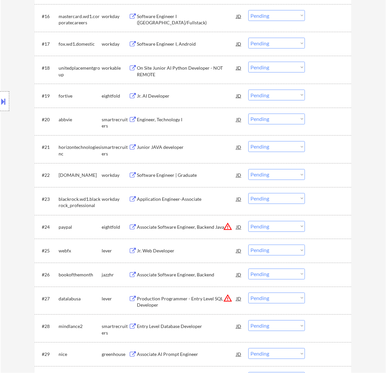
click at [212, 150] on div "Junior JAVA developer" at bounding box center [186, 147] width 99 height 7
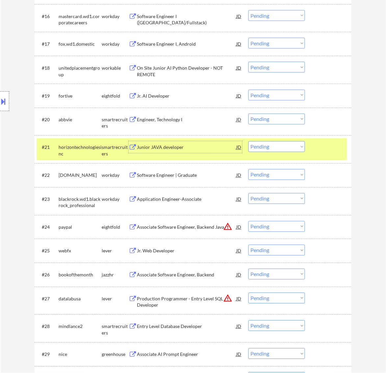
click at [293, 145] on select "Choose an option... Pending Applied Excluded (Questions) Excluded (Expired) Exc…" at bounding box center [276, 146] width 57 height 11
click at [248, 141] on select "Choose an option... Pending Applied Excluded (Questions) Excluded (Expired) Exc…" at bounding box center [276, 146] width 57 height 11
select select ""pending""
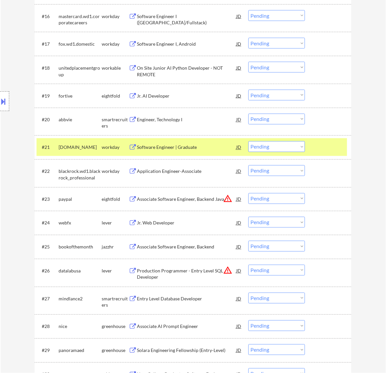
click at [336, 149] on div at bounding box center [328, 147] width 29 height 12
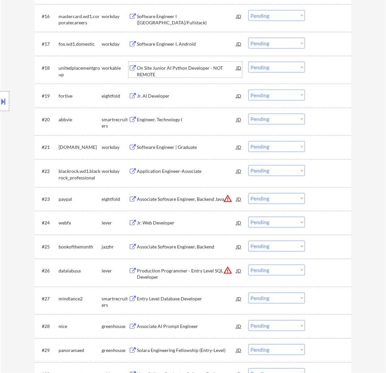
click at [172, 69] on div "On Site Junior AI Python Developer - NOT REMOTE" at bounding box center [186, 71] width 99 height 13
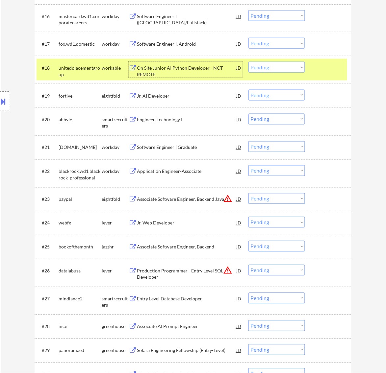
drag, startPoint x: 283, startPoint y: 67, endPoint x: 279, endPoint y: 67, distance: 3.9
click at [283, 67] on select "Choose an option... Pending Applied Excluded (Questions) Excluded (Expired) Exc…" at bounding box center [276, 67] width 57 height 11
click at [248, 62] on select "Choose an option... Pending Applied Excluded (Questions) Excluded (Expired) Exc…" at bounding box center [276, 67] width 57 height 11
select select ""pending""
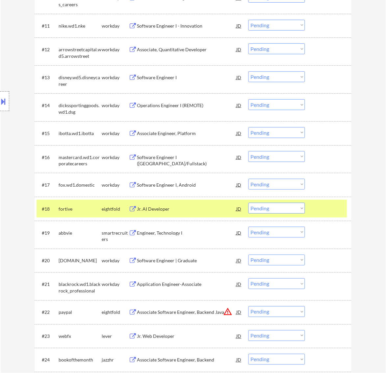
scroll to position [617, 0]
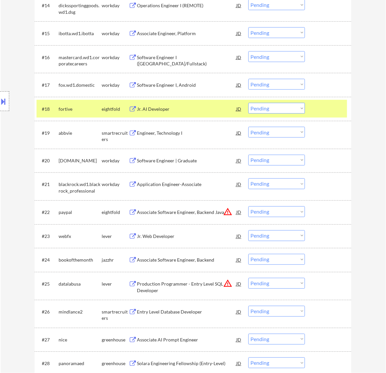
click at [318, 105] on div at bounding box center [328, 109] width 29 height 12
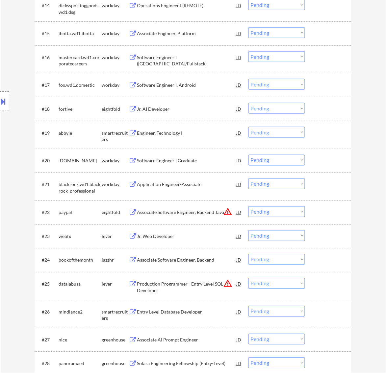
click at [198, 130] on div "Engineer, Technology I" at bounding box center [186, 133] width 99 height 7
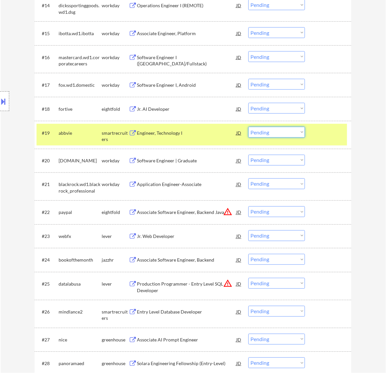
click at [272, 131] on select "Choose an option... Pending Applied Excluded (Questions) Excluded (Expired) Exc…" at bounding box center [276, 132] width 57 height 11
click at [248, 127] on select "Choose an option... Pending Applied Excluded (Questions) Excluded (Expired) Exc…" at bounding box center [276, 132] width 57 height 11
select select ""pending""
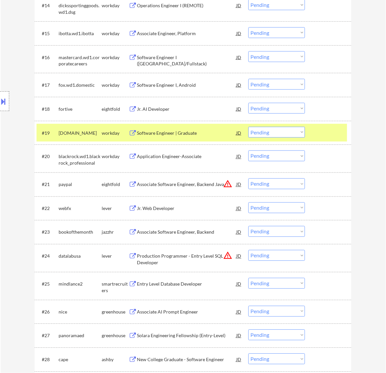
click at [315, 133] on div at bounding box center [328, 133] width 29 height 12
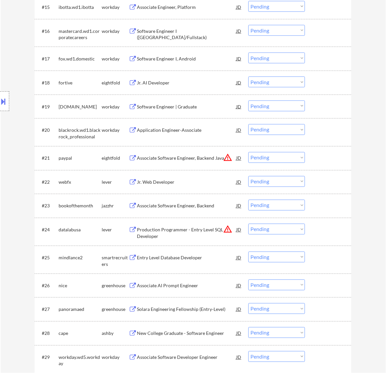
scroll to position [658, 0]
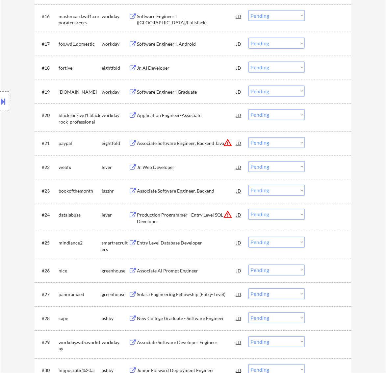
click at [203, 170] on div "Jr. Web Developer" at bounding box center [186, 167] width 99 height 7
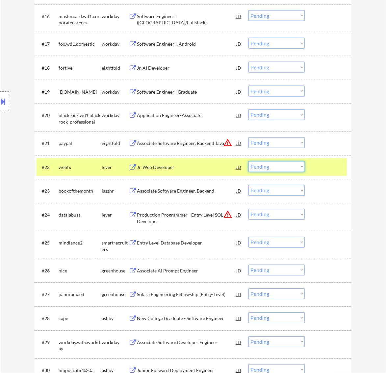
click at [280, 165] on select "Choose an option... Pending Applied Excluded (Questions) Excluded (Expired) Exc…" at bounding box center [276, 166] width 57 height 11
click at [248, 161] on select "Choose an option... Pending Applied Excluded (Questions) Excluded (Expired) Exc…" at bounding box center [276, 166] width 57 height 11
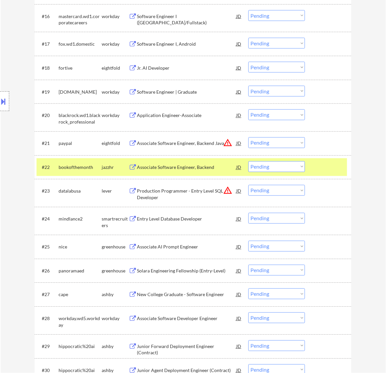
click at [208, 166] on div "Associate Software Engineer, Backend" at bounding box center [186, 167] width 99 height 7
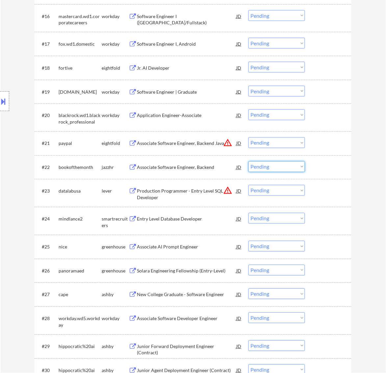
click at [273, 163] on select "Choose an option... Pending Applied Excluded (Questions) Excluded (Expired) Exc…" at bounding box center [276, 166] width 57 height 11
click at [248, 161] on select "Choose an option... Pending Applied Excluded (Questions) Excluded (Expired) Exc…" at bounding box center [276, 166] width 57 height 11
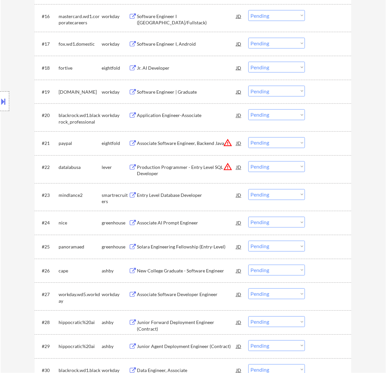
click at [204, 168] on div "Production Programmer - Entry Level SQL Developer" at bounding box center [186, 170] width 99 height 13
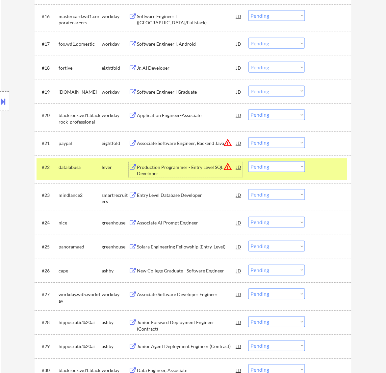
click at [262, 168] on select "Choose an option... Pending Applied Excluded (Questions) Excluded (Expired) Exc…" at bounding box center [276, 166] width 57 height 11
click at [248, 161] on select "Choose an option... Pending Applied Excluded (Questions) Excluded (Expired) Exc…" at bounding box center [276, 166] width 57 height 11
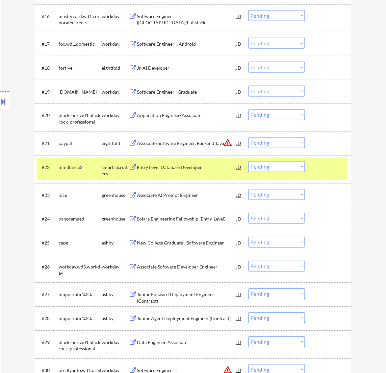
click at [205, 170] on div "Entry Level Database Developer" at bounding box center [186, 167] width 99 height 7
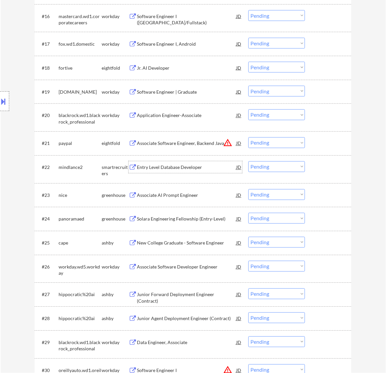
click at [271, 169] on select "Choose an option... Pending Applied Excluded (Questions) Excluded (Expired) Exc…" at bounding box center [276, 166] width 57 height 11
click at [248, 161] on select "Choose an option... Pending Applied Excluded (Questions) Excluded (Expired) Exc…" at bounding box center [276, 166] width 57 height 11
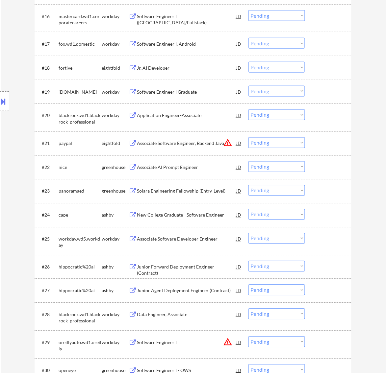
click at [180, 173] on div "Associate AI Prompt Engineer" at bounding box center [186, 167] width 99 height 12
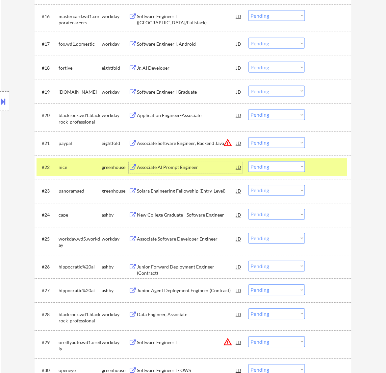
click at [278, 165] on select "Choose an option... Pending Applied Excluded (Questions) Excluded (Expired) Exc…" at bounding box center [276, 166] width 57 height 11
click at [248, 161] on select "Choose an option... Pending Applied Excluded (Questions) Excluded (Expired) Exc…" at bounding box center [276, 166] width 57 height 11
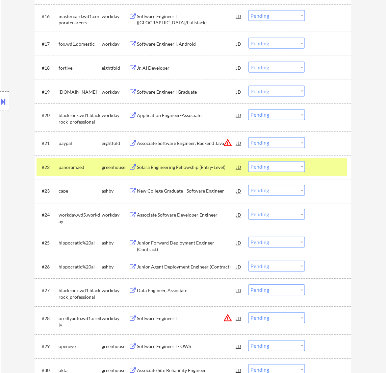
click at [196, 168] on div "Solara Engineering Fellowship (Entry-Level)" at bounding box center [186, 167] width 99 height 7
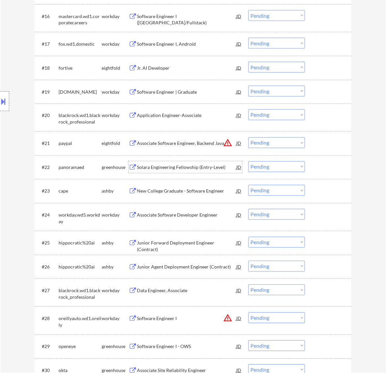
click at [262, 167] on select "Choose an option... Pending Applied Excluded (Questions) Excluded (Expired) Exc…" at bounding box center [276, 166] width 57 height 11
click at [248, 161] on select "Choose an option... Pending Applied Excluded (Questions) Excluded (Expired) Exc…" at bounding box center [276, 166] width 57 height 11
select select ""pending""
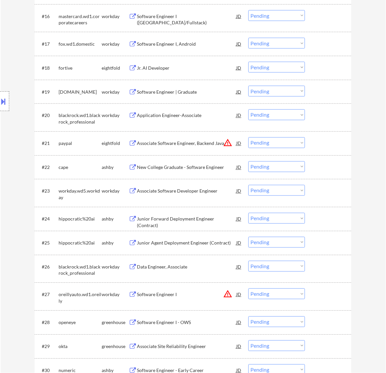
click at [184, 168] on div "New College Graduate - Software Engineer" at bounding box center [186, 167] width 99 height 7
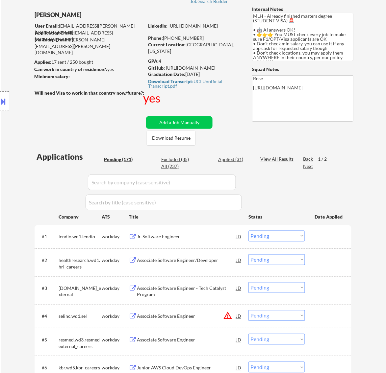
scroll to position [41, 0]
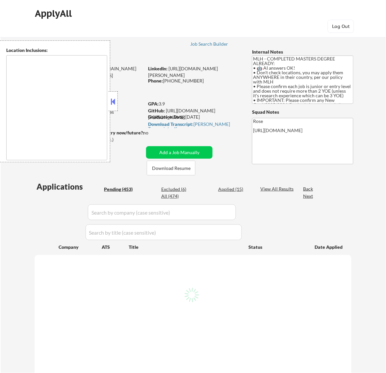
type textarea "country:[GEOGRAPHIC_DATA]"
select select ""pending""
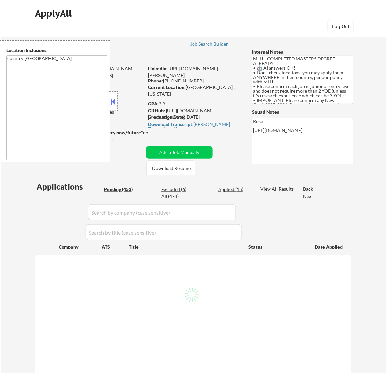
select select ""pending""
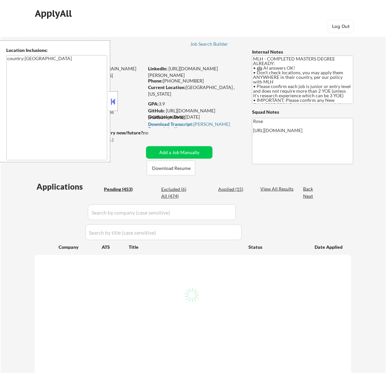
select select ""pending""
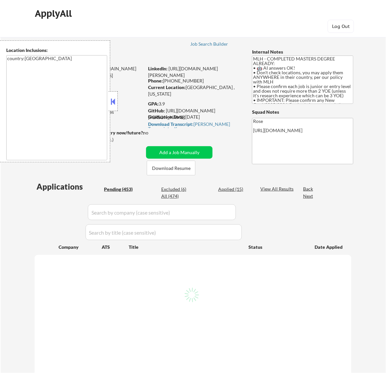
select select ""pending""
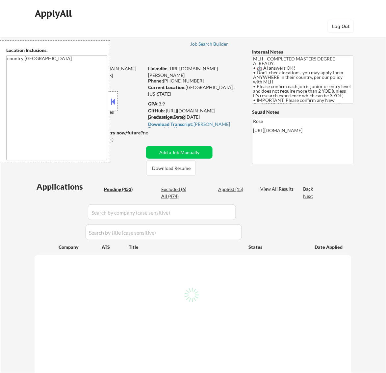
select select ""pending""
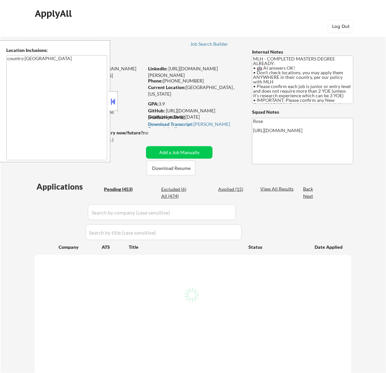
select select ""pending""
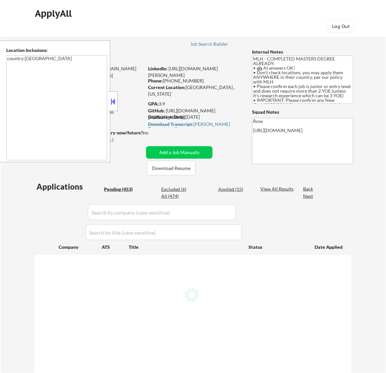
select select ""pending""
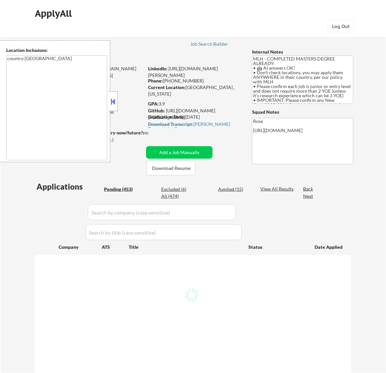
select select ""pending""
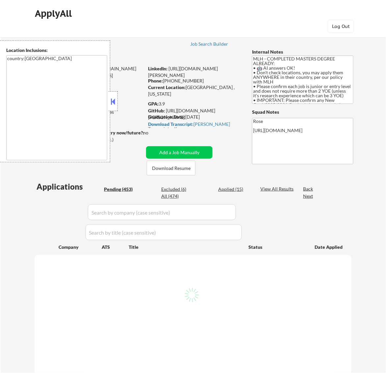
select select ""pending""
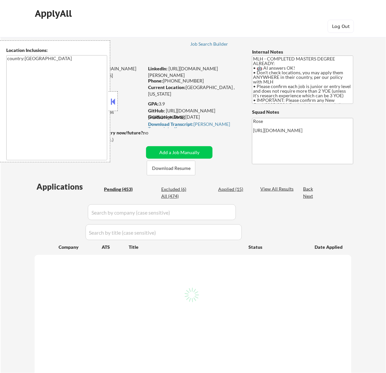
select select ""pending""
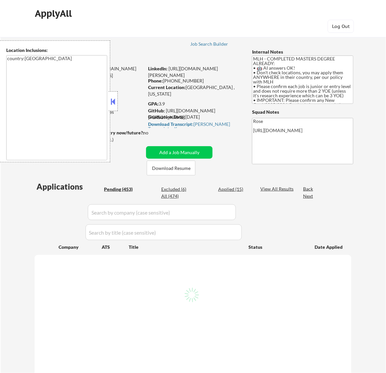
select select ""pending""
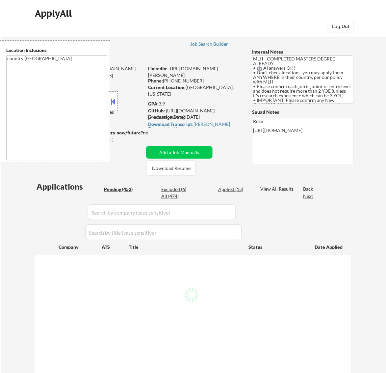
select select ""pending""
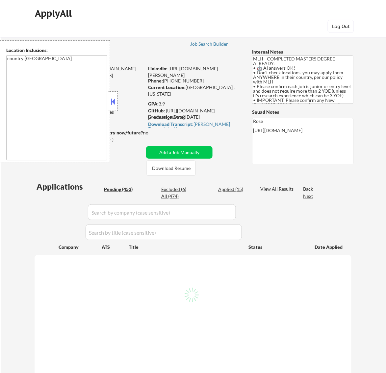
select select ""pending""
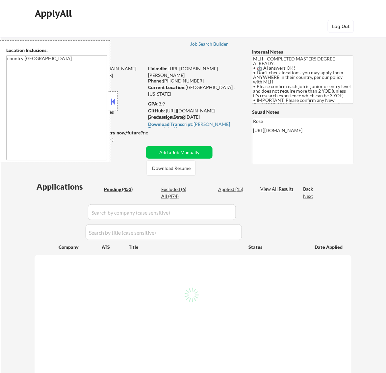
select select ""pending""
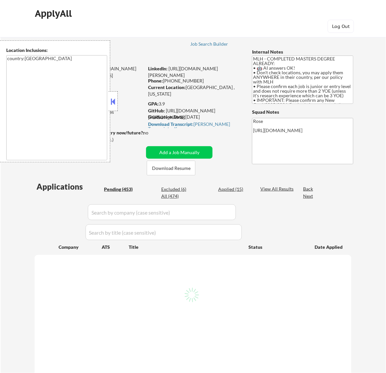
select select ""pending""
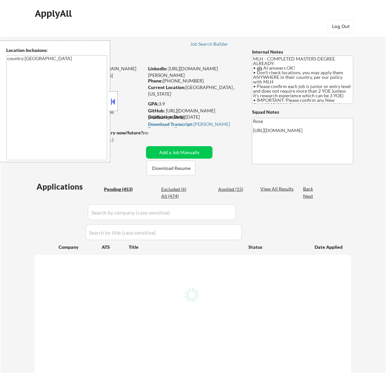
select select ""pending""
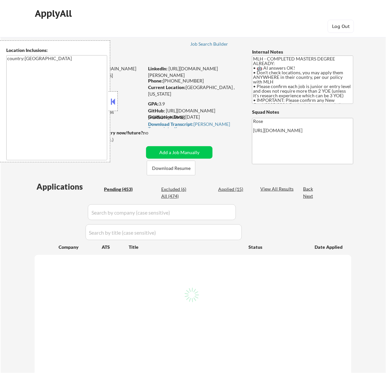
select select ""pending""
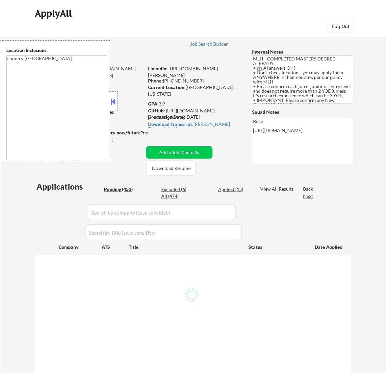
select select ""pending""
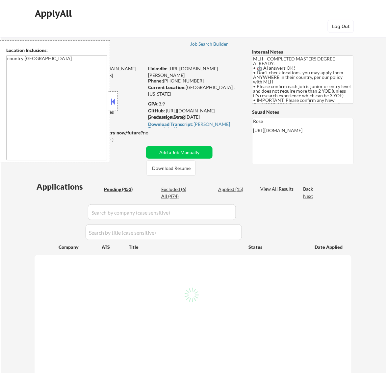
select select ""pending""
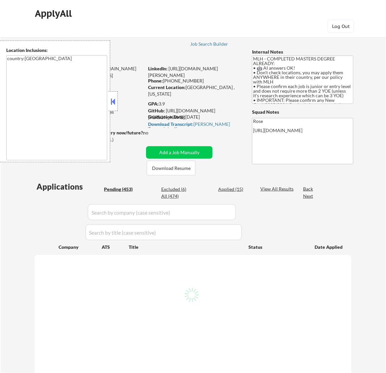
select select ""pending""
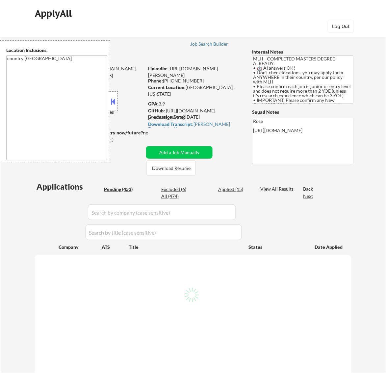
select select ""pending""
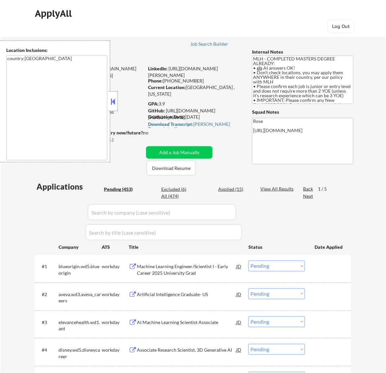
click at [114, 100] on button at bounding box center [112, 102] width 7 height 10
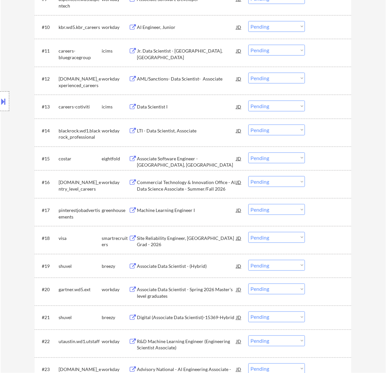
scroll to position [534, 0]
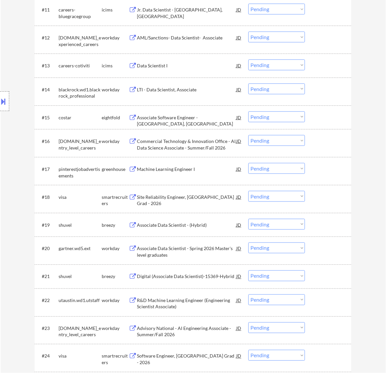
click at [211, 170] on div "Machine Learning Engineer I" at bounding box center [186, 169] width 99 height 7
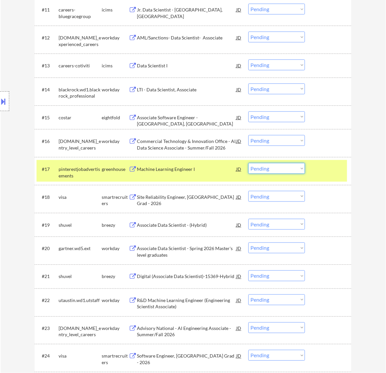
click at [285, 166] on select "Choose an option... Pending Applied Excluded (Questions) Excluded (Expired) Exc…" at bounding box center [276, 168] width 57 height 11
click at [248, 163] on select "Choose an option... Pending Applied Excluded (Questions) Excluded (Expired) Exc…" at bounding box center [276, 168] width 57 height 11
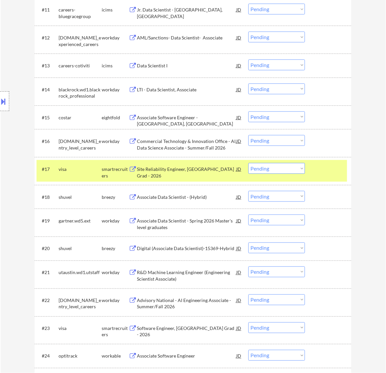
click at [201, 170] on div "Site Reliability Engineer, [GEOGRAPHIC_DATA] Grad - 2026" at bounding box center [186, 172] width 99 height 13
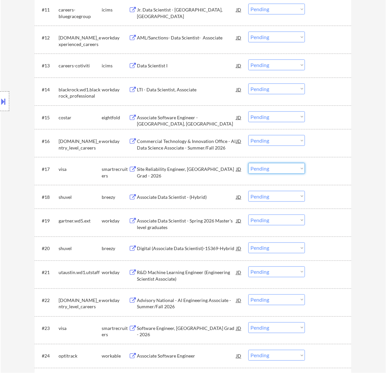
drag, startPoint x: 277, startPoint y: 168, endPoint x: 277, endPoint y: 173, distance: 4.9
click at [277, 168] on select "Choose an option... Pending Applied Excluded (Questions) Excluded (Expired) Exc…" at bounding box center [276, 168] width 57 height 11
click at [248, 163] on select "Choose an option... Pending Applied Excluded (Questions) Excluded (Expired) Exc…" at bounding box center [276, 168] width 57 height 11
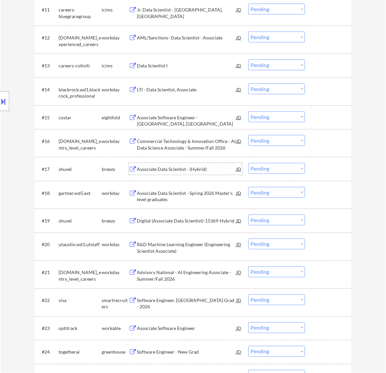
click at [206, 170] on div "Associate Data Scientist - (Hybrid)" at bounding box center [186, 169] width 99 height 7
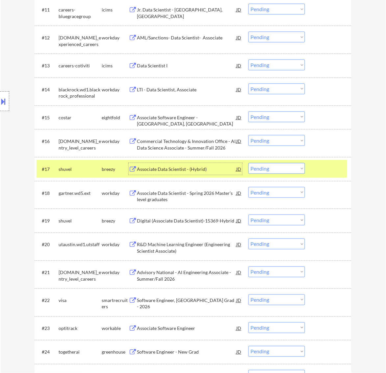
click at [294, 170] on select "Choose an option... Pending Applied Excluded (Questions) Excluded (Expired) Exc…" at bounding box center [276, 168] width 57 height 11
click at [248, 163] on select "Choose an option... Pending Applied Excluded (Questions) Excluded (Expired) Exc…" at bounding box center [276, 168] width 57 height 11
select select ""pending""
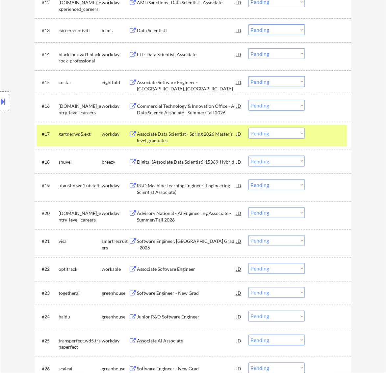
scroll to position [575, 0]
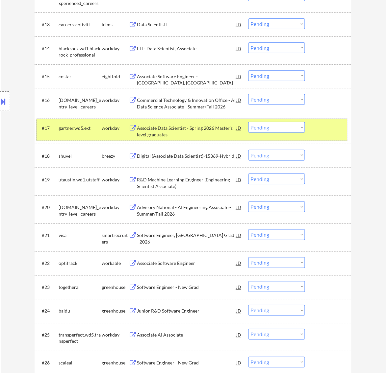
click at [320, 128] on div at bounding box center [328, 128] width 29 height 12
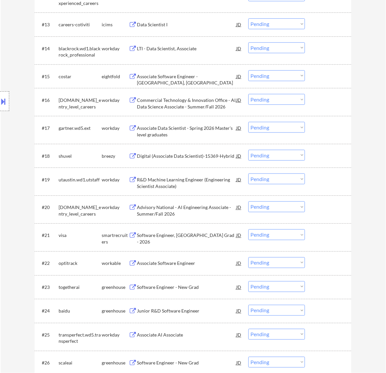
scroll to position [658, 0]
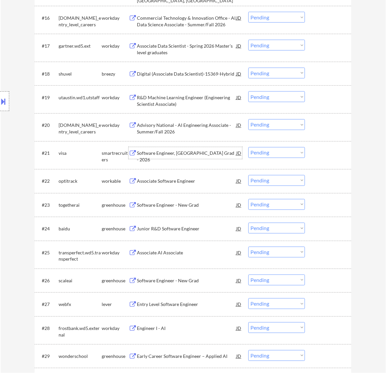
click at [204, 157] on div "Software Engineer, [GEOGRAPHIC_DATA] Grad - 2026" at bounding box center [186, 156] width 99 height 13
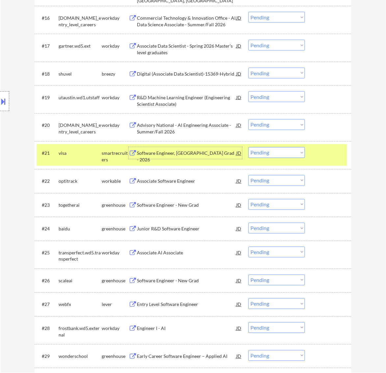
click at [284, 157] on select "Choose an option... Pending Applied Excluded (Questions) Excluded (Expired) Exc…" at bounding box center [276, 152] width 57 height 11
click at [248, 147] on select "Choose an option... Pending Applied Excluded (Questions) Excluded (Expired) Exc…" at bounding box center [276, 152] width 57 height 11
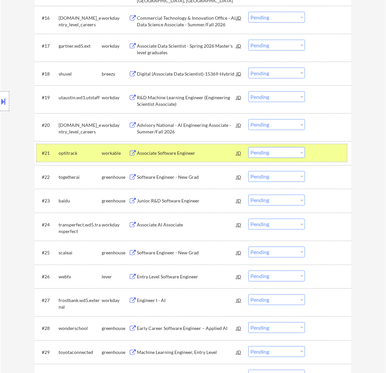
click at [203, 147] on div "#21 optitrack workable Associate Software Engineer JD Choose an option... Pendi…" at bounding box center [191, 153] width 310 height 18
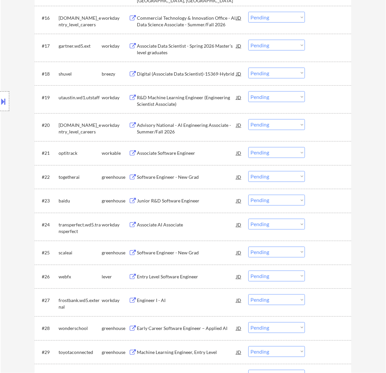
click at [203, 149] on div "Associate Software Engineer" at bounding box center [186, 153] width 99 height 12
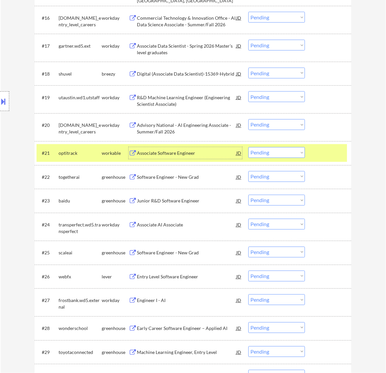
click at [283, 155] on select "Choose an option... Pending Applied Excluded (Questions) Excluded (Expired) Exc…" at bounding box center [276, 152] width 57 height 11
click at [248, 147] on select "Choose an option... Pending Applied Excluded (Questions) Excluded (Expired) Exc…" at bounding box center [276, 152] width 57 height 11
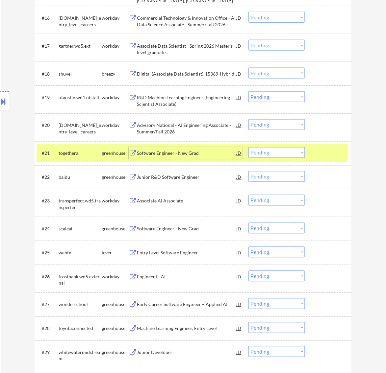
click at [206, 156] on div "Software Engineer - New Grad" at bounding box center [186, 153] width 99 height 7
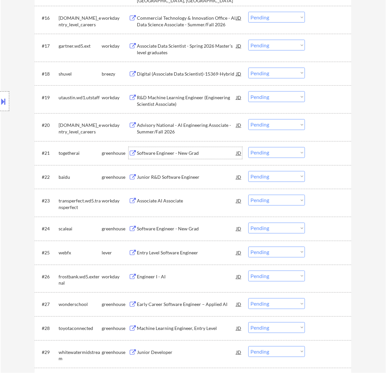
click at [272, 149] on select "Choose an option... Pending Applied Excluded (Questions) Excluded (Expired) Exc…" at bounding box center [276, 152] width 57 height 11
click at [248, 147] on select "Choose an option... Pending Applied Excluded (Questions) Excluded (Expired) Exc…" at bounding box center [276, 152] width 57 height 11
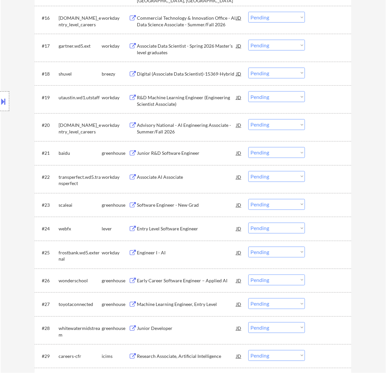
click at [181, 154] on div "Junior R&D Software Engineer" at bounding box center [186, 153] width 99 height 7
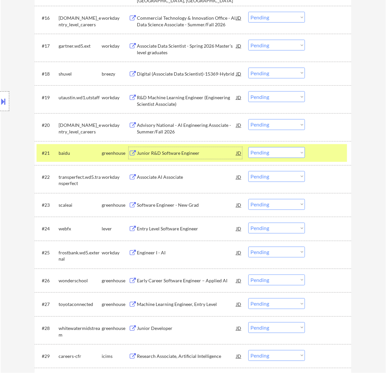
click at [288, 153] on select "Choose an option... Pending Applied Excluded (Questions) Excluded (Expired) Exc…" at bounding box center [276, 152] width 57 height 11
click at [248, 147] on select "Choose an option... Pending Applied Excluded (Questions) Excluded (Expired) Exc…" at bounding box center [276, 152] width 57 height 11
select select ""pending""
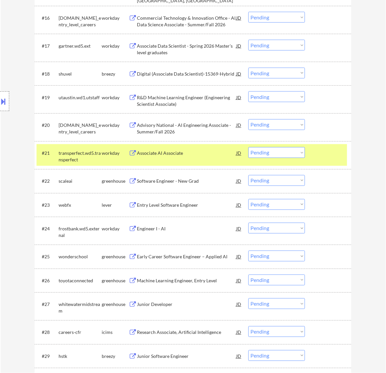
click at [198, 181] on div "Software Engineer - New Grad" at bounding box center [186, 181] width 99 height 7
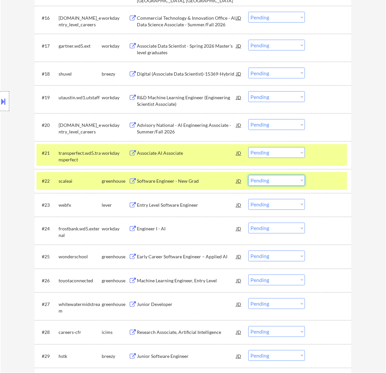
click at [288, 183] on select "Choose an option... Pending Applied Excluded (Questions) Excluded (Expired) Exc…" at bounding box center [276, 180] width 57 height 11
click at [248, 175] on select "Choose an option... Pending Applied Excluded (Questions) Excluded (Expired) Exc…" at bounding box center [276, 180] width 57 height 11
click at [315, 158] on div at bounding box center [328, 153] width 29 height 12
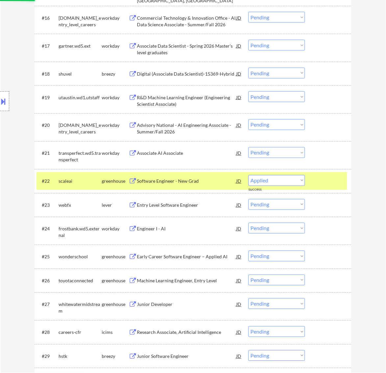
select select ""pending""
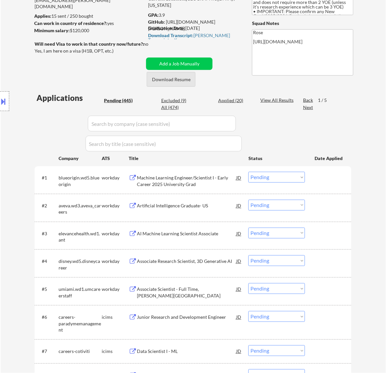
scroll to position [41, 0]
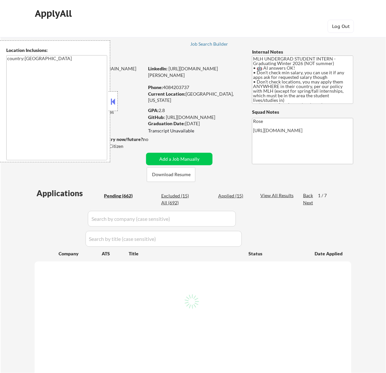
select select ""pending""
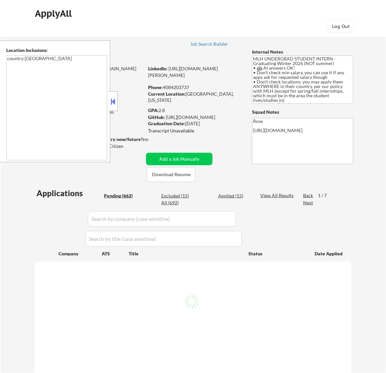
select select ""pending""
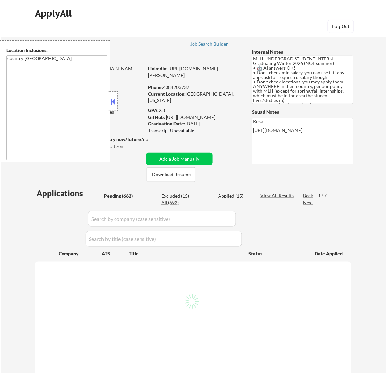
select select ""pending""
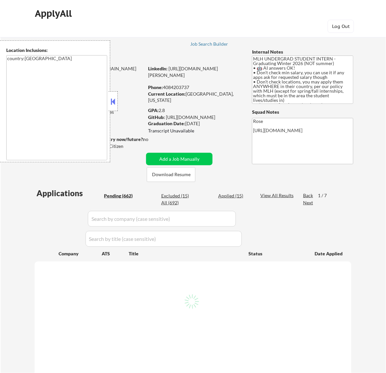
select select ""pending""
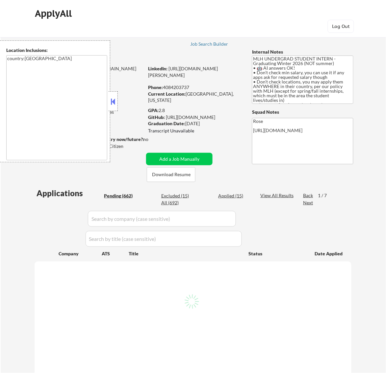
select select ""pending""
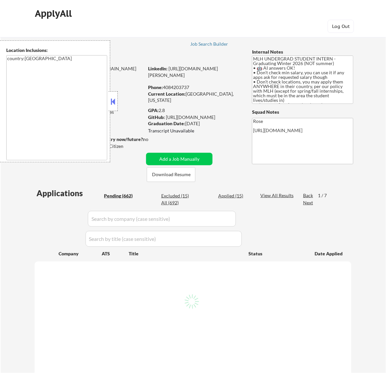
select select ""pending""
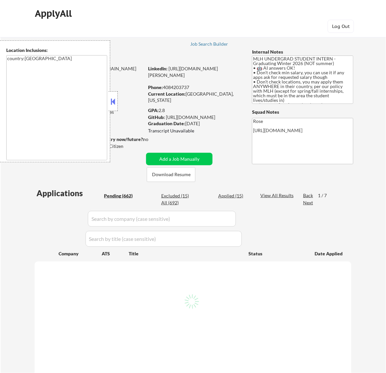
select select ""pending""
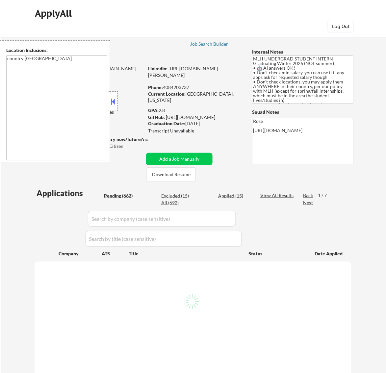
select select ""pending""
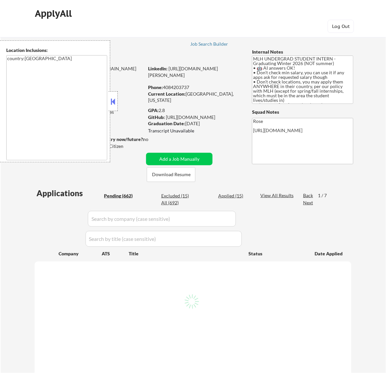
select select ""pending""
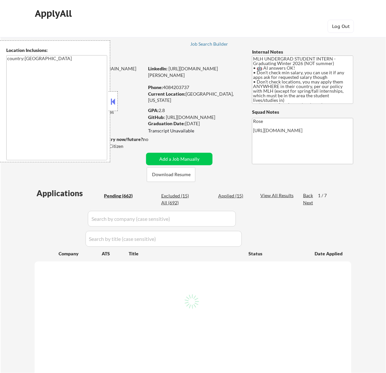
select select ""pending""
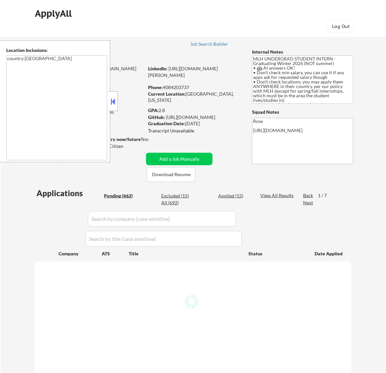
select select ""pending""
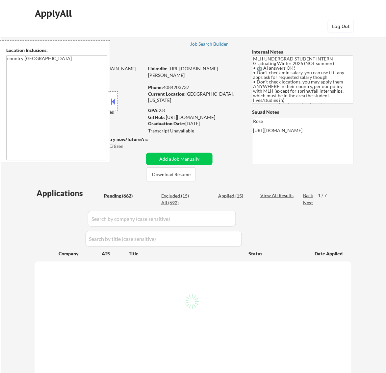
select select ""pending""
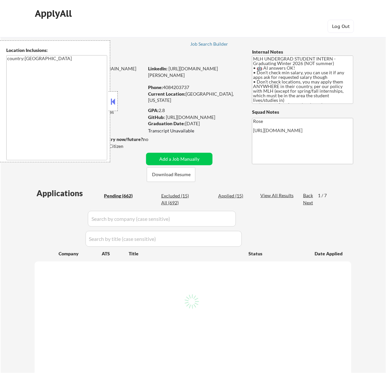
select select ""pending""
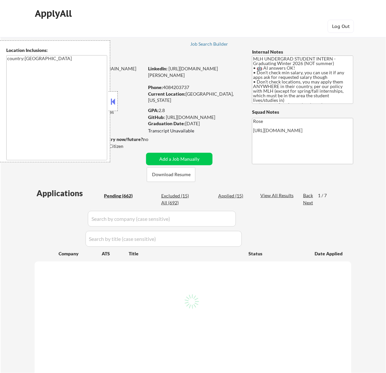
select select ""pending""
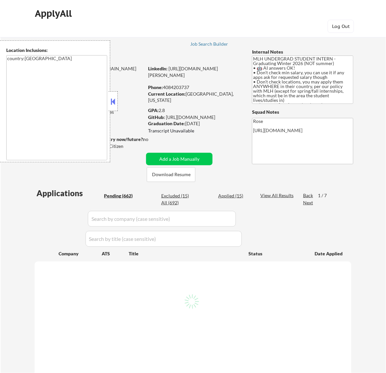
select select ""pending""
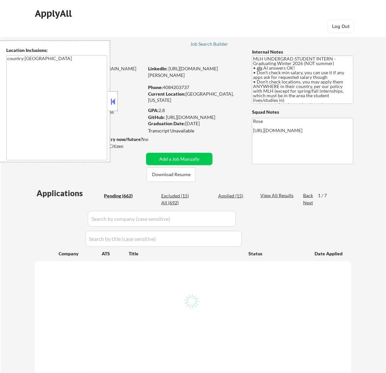
select select ""pending""
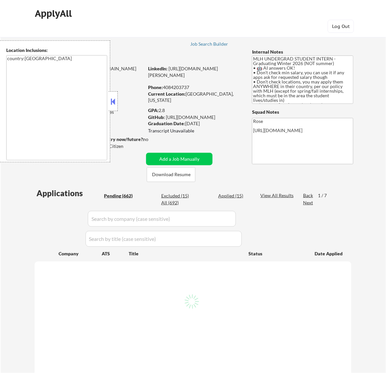
select select ""pending""
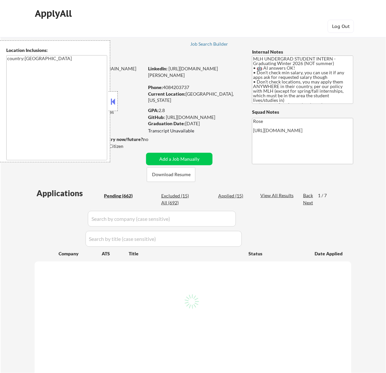
select select ""pending""
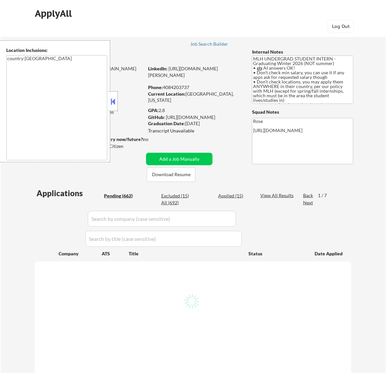
select select ""pending""
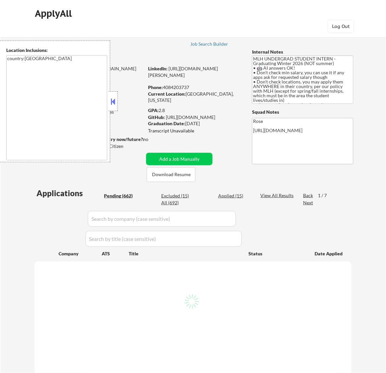
select select ""pending""
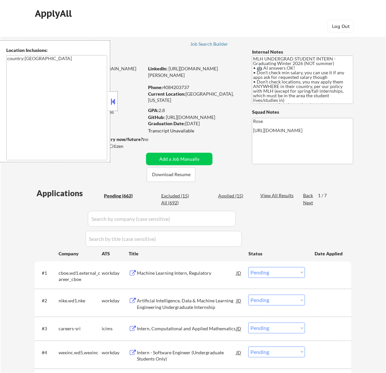
click at [114, 101] on button at bounding box center [112, 102] width 7 height 10
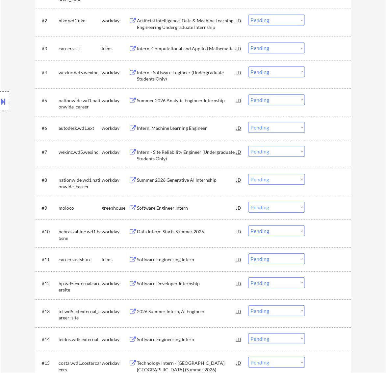
scroll to position [288, 0]
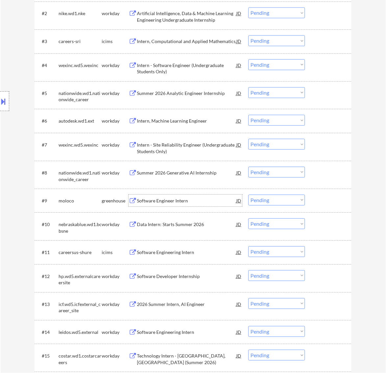
click at [206, 198] on div "Software Engineer Intern" at bounding box center [186, 201] width 99 height 7
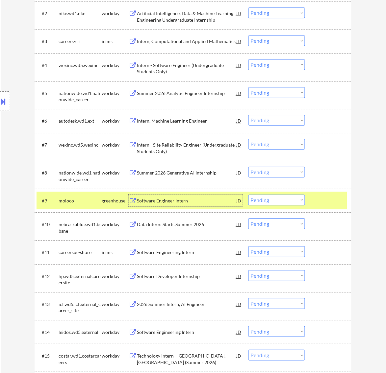
click at [275, 199] on select "Choose an option... Pending Applied Excluded (Questions) Excluded (Expired) Exc…" at bounding box center [276, 200] width 57 height 11
click at [248, 195] on select "Choose an option... Pending Applied Excluded (Questions) Excluded (Expired) Exc…" at bounding box center [276, 200] width 57 height 11
select select ""pending""
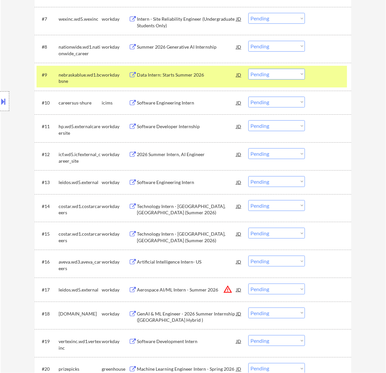
scroll to position [411, 0]
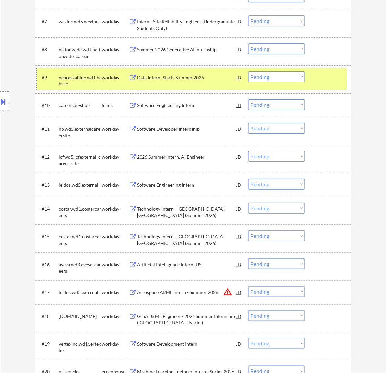
click at [334, 78] on div at bounding box center [328, 77] width 29 height 12
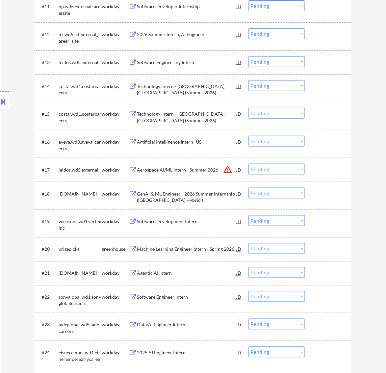
scroll to position [534, 0]
click at [206, 248] on div "Machine Learning Engineer Intern - Spring 2026" at bounding box center [186, 249] width 99 height 7
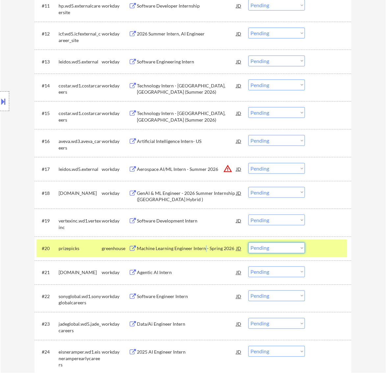
click at [295, 252] on select "Choose an option... Pending Applied Excluded (Questions) Excluded (Expired) Exc…" at bounding box center [276, 248] width 57 height 11
click at [248, 243] on select "Choose an option... Pending Applied Excluded (Questions) Excluded (Expired) Exc…" at bounding box center [276, 248] width 57 height 11
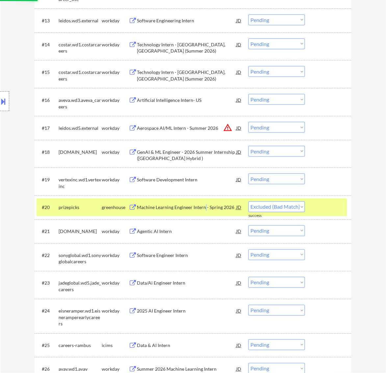
select select ""pending""
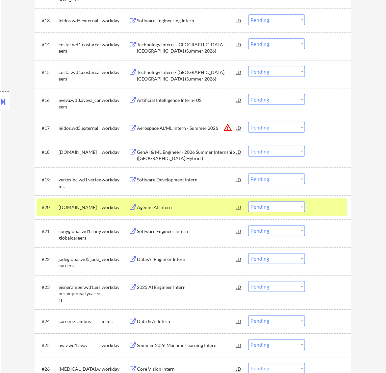
click at [326, 211] on div at bounding box center [328, 208] width 29 height 12
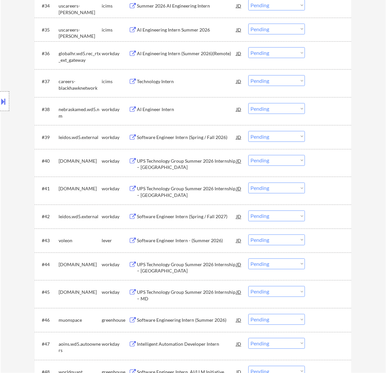
scroll to position [1151, 0]
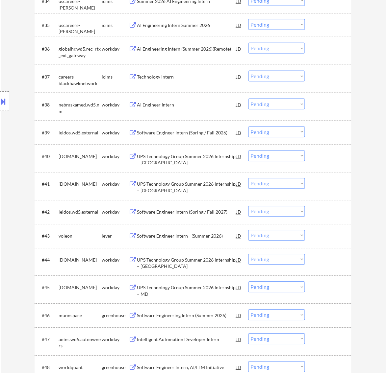
click at [194, 234] on div "Software Engineer Intern - (Summer 2026)" at bounding box center [186, 236] width 99 height 7
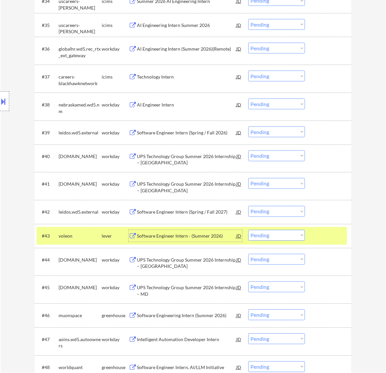
click at [288, 235] on select "Choose an option... Pending Applied Excluded (Questions) Excluded (Expired) Exc…" at bounding box center [276, 235] width 57 height 11
click at [248, 230] on select "Choose an option... Pending Applied Excluded (Questions) Excluded (Expired) Exc…" at bounding box center [276, 235] width 57 height 11
select select ""pending""
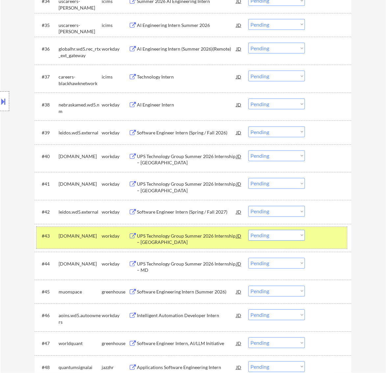
drag, startPoint x: 328, startPoint y: 234, endPoint x: 285, endPoint y: 234, distance: 43.1
click at [328, 234] on div at bounding box center [328, 236] width 29 height 12
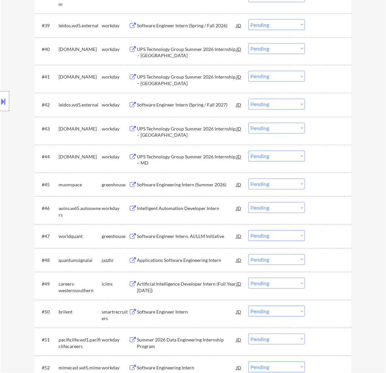
scroll to position [1274, 0]
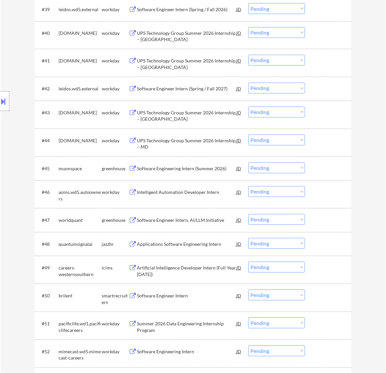
click at [193, 170] on div "Software Engineering Intern (Summer 2026)" at bounding box center [186, 169] width 99 height 7
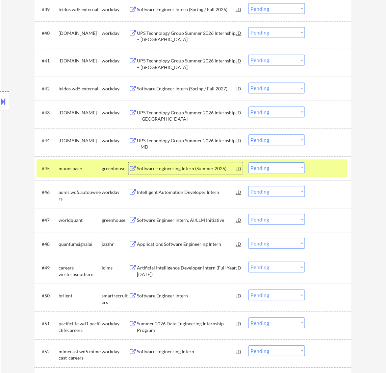
click at [300, 168] on select "Choose an option... Pending Applied Excluded (Questions) Excluded (Expired) Exc…" at bounding box center [276, 168] width 57 height 11
click at [248, 163] on select "Choose an option... Pending Applied Excluded (Questions) Excluded (Expired) Exc…" at bounding box center [276, 168] width 57 height 11
select select ""pending""
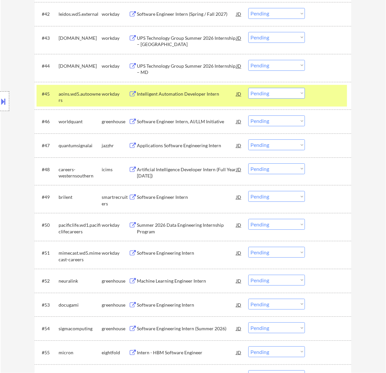
scroll to position [1356, 0]
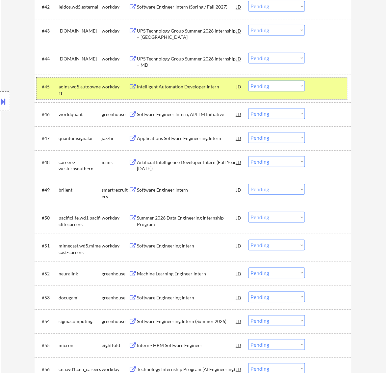
click at [321, 85] on div at bounding box center [328, 87] width 29 height 12
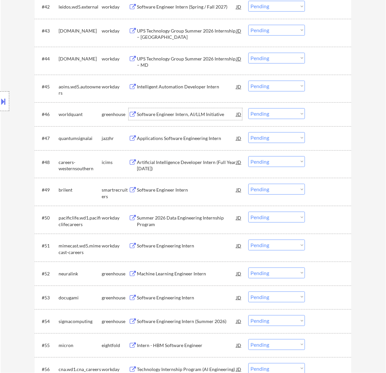
click at [201, 116] on div "Software Engineer Intern, AI/LLM Initiative" at bounding box center [186, 114] width 99 height 7
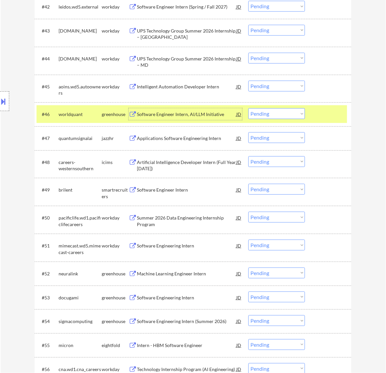
click at [280, 112] on select "Choose an option... Pending Applied Excluded (Questions) Excluded (Expired) Exc…" at bounding box center [276, 113] width 57 height 11
click at [248, 108] on select "Choose an option... Pending Applied Excluded (Questions) Excluded (Expired) Exc…" at bounding box center [276, 113] width 57 height 11
select select ""pending""
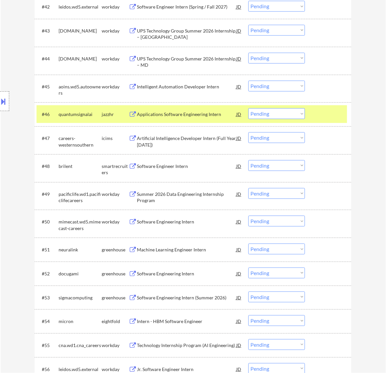
click at [315, 116] on div at bounding box center [328, 114] width 29 height 12
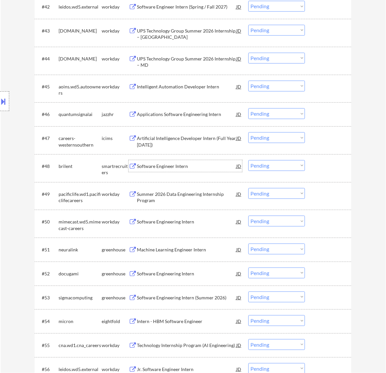
click at [167, 167] on div "Software Engineer Intern" at bounding box center [186, 166] width 99 height 7
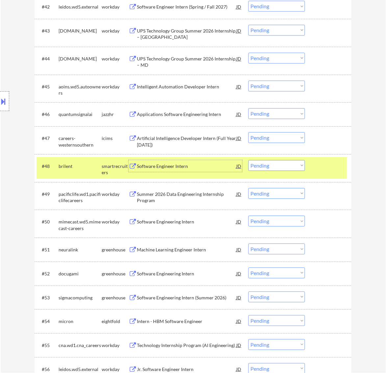
click at [283, 168] on select "Choose an option... Pending Applied Excluded (Questions) Excluded (Expired) Exc…" at bounding box center [276, 165] width 57 height 11
click at [248, 160] on select "Choose an option... Pending Applied Excluded (Questions) Excluded (Expired) Exc…" at bounding box center [276, 165] width 57 height 11
select select ""pending""
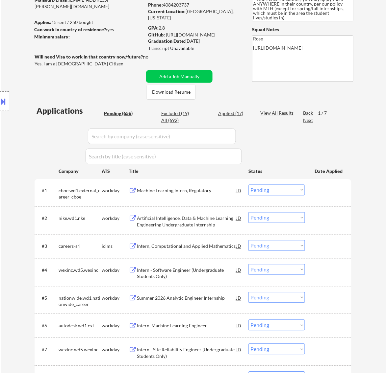
scroll to position [82, 0]
